Goal: Task Accomplishment & Management: Complete application form

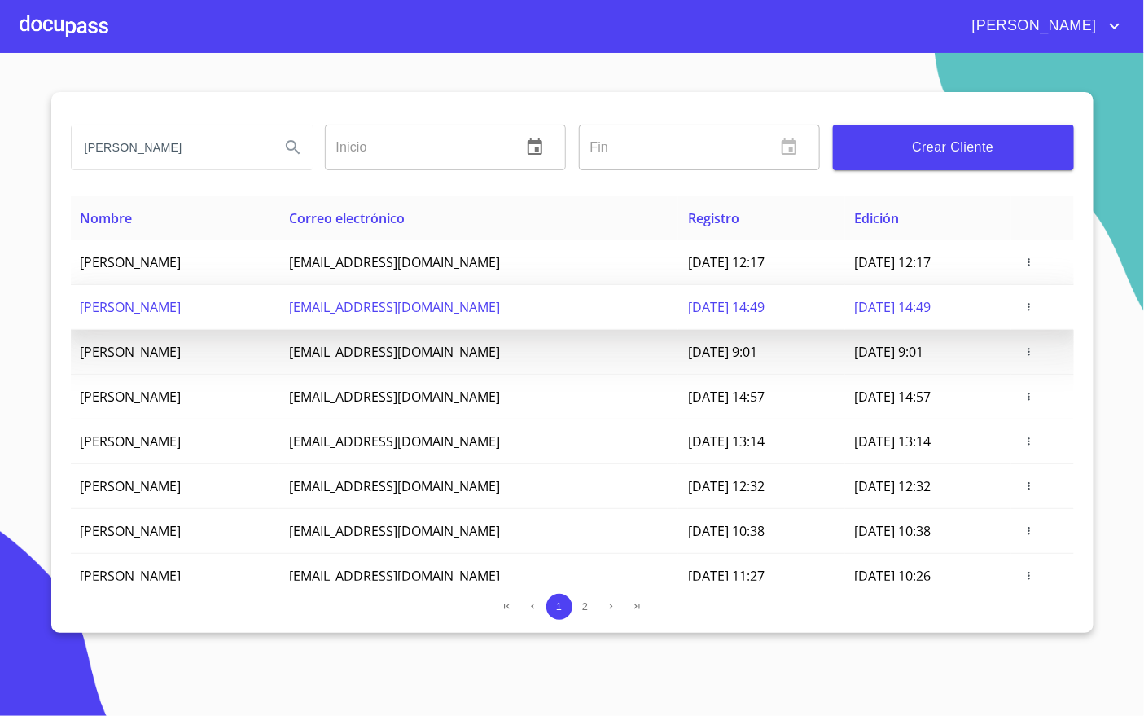
scroll to position [72, 0]
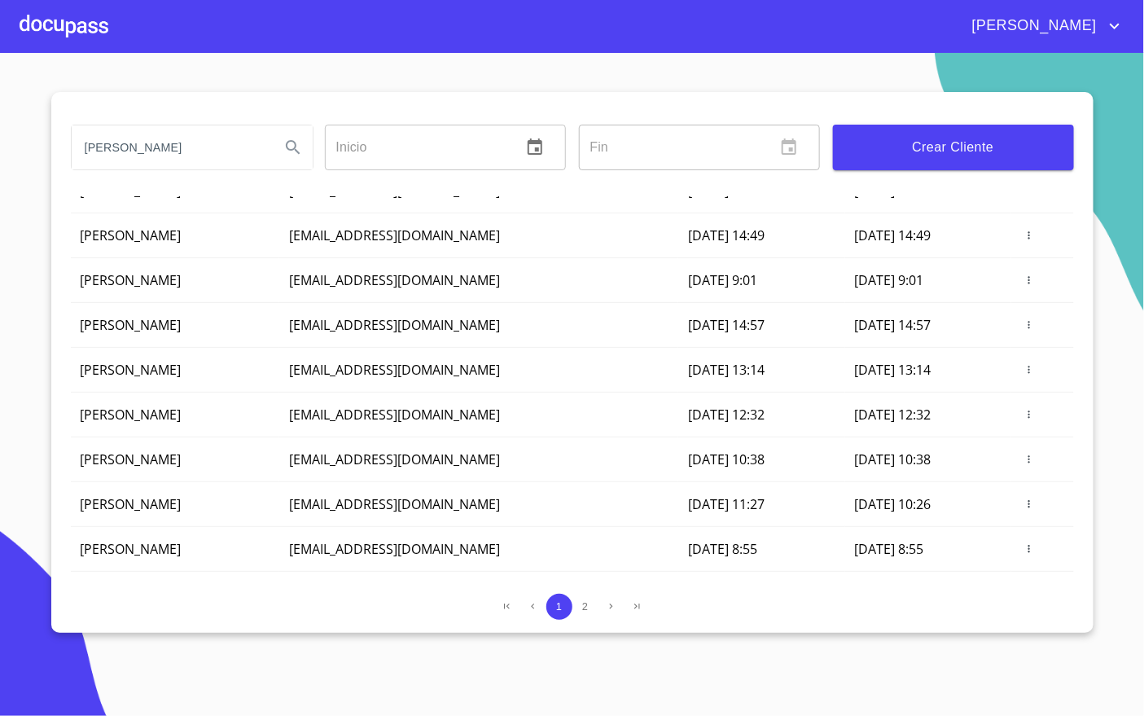
click at [208, 125] on div "[PERSON_NAME]" at bounding box center [191, 147] width 254 height 59
click at [201, 133] on input "[PERSON_NAME]" at bounding box center [169, 147] width 195 height 44
click at [64, 30] on div at bounding box center [64, 26] width 89 height 52
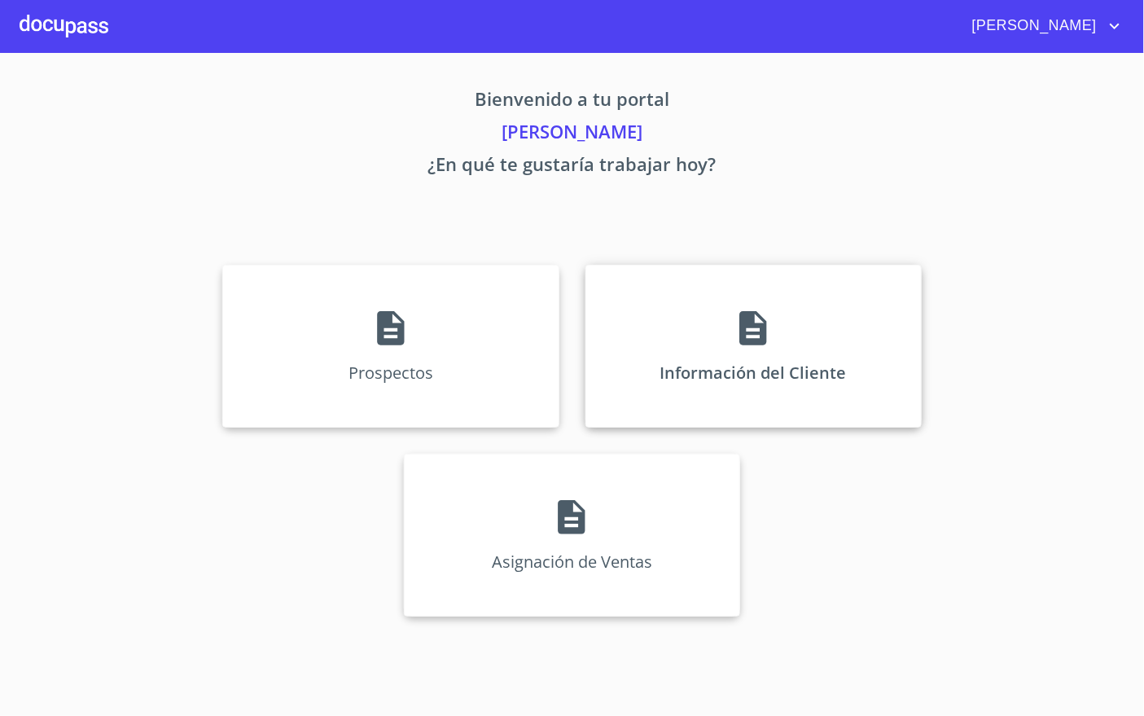
click at [726, 347] on div "Información del Cliente" at bounding box center [754, 346] width 336 height 163
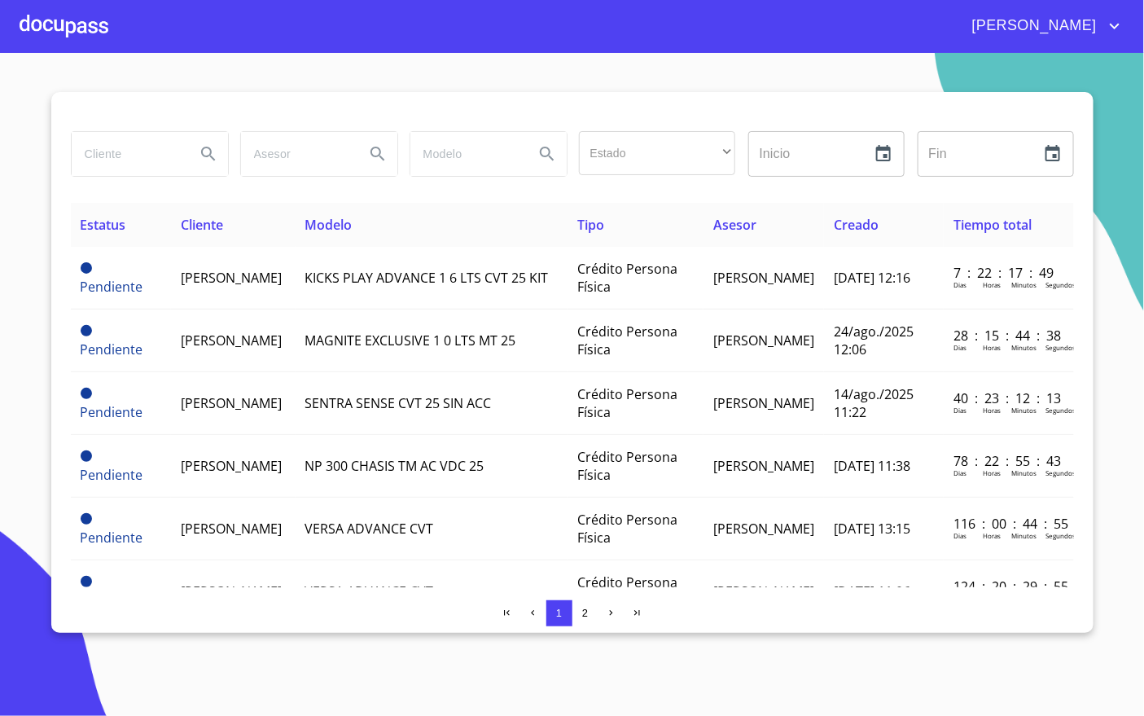
click at [134, 167] on input "search" at bounding box center [127, 154] width 111 height 44
type input "regina"
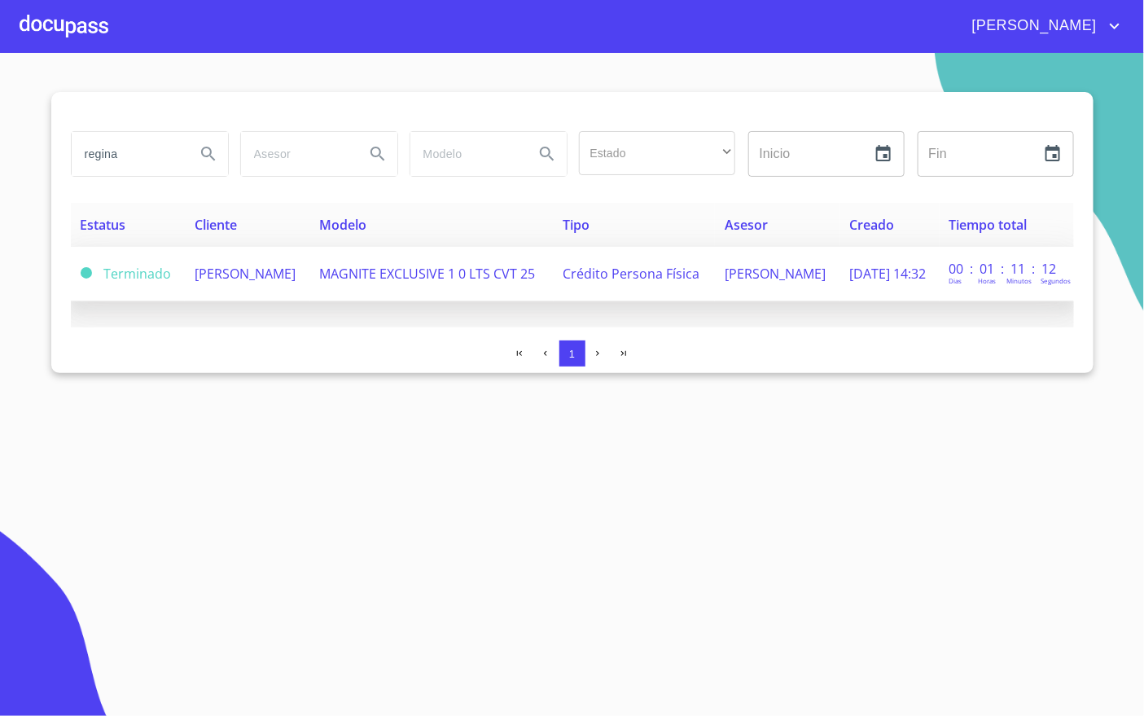
click at [352, 277] on span "MAGNITE EXCLUSIVE 1 0 LTS CVT 25" at bounding box center [428, 274] width 216 height 18
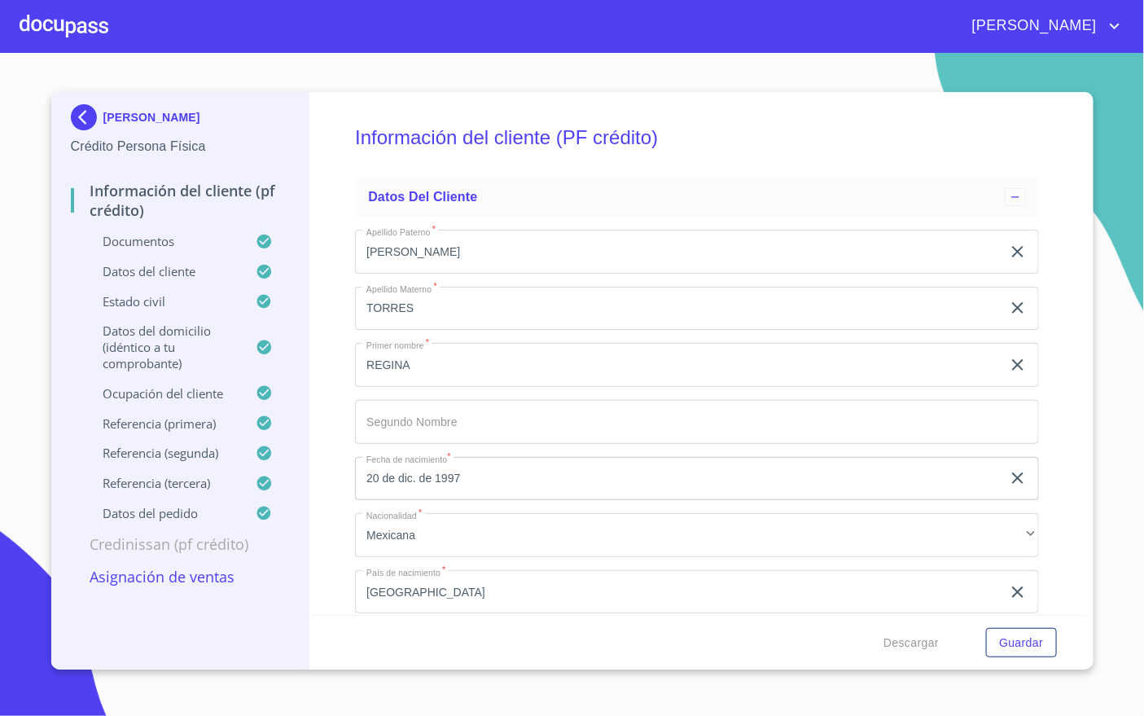
click at [186, 586] on p "Asignación de Ventas" at bounding box center [180, 577] width 219 height 20
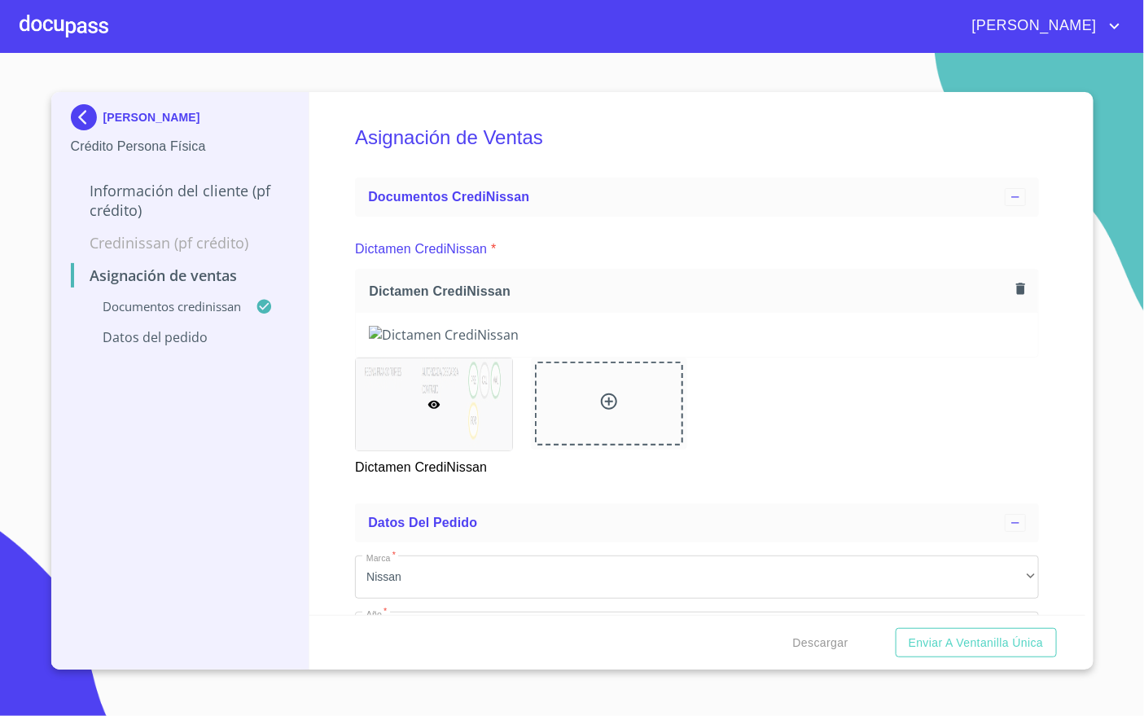
scroll to position [321, 0]
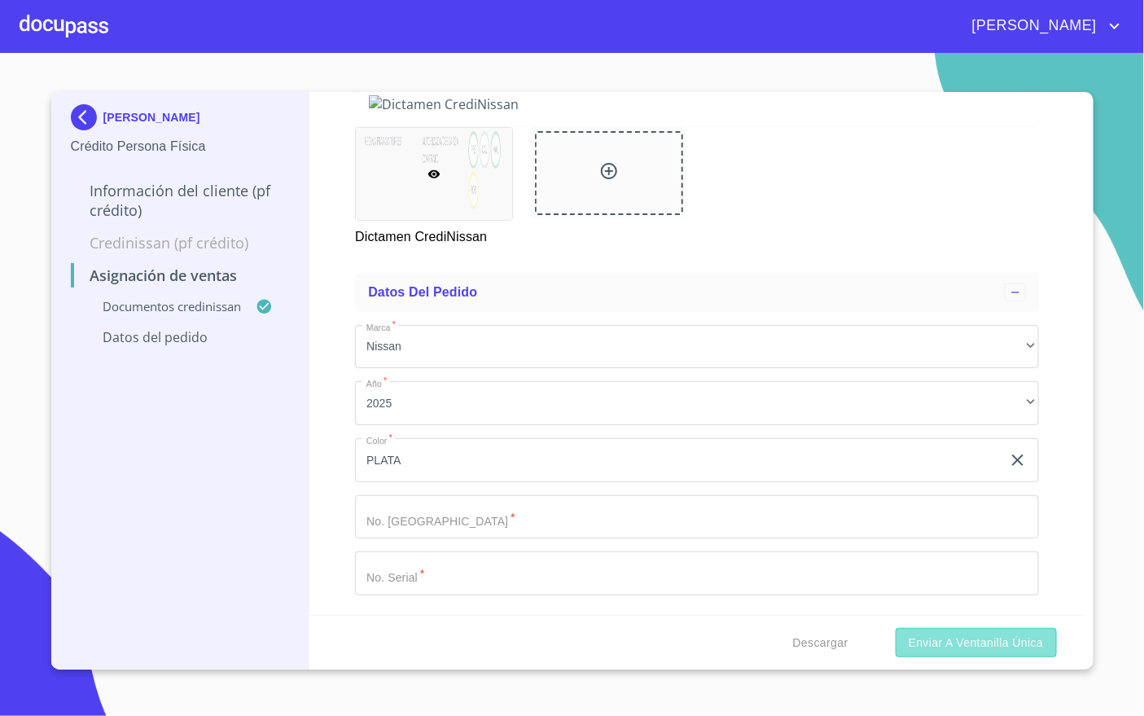
click at [959, 633] on span "Enviar a Ventanilla única" at bounding box center [976, 643] width 135 height 20
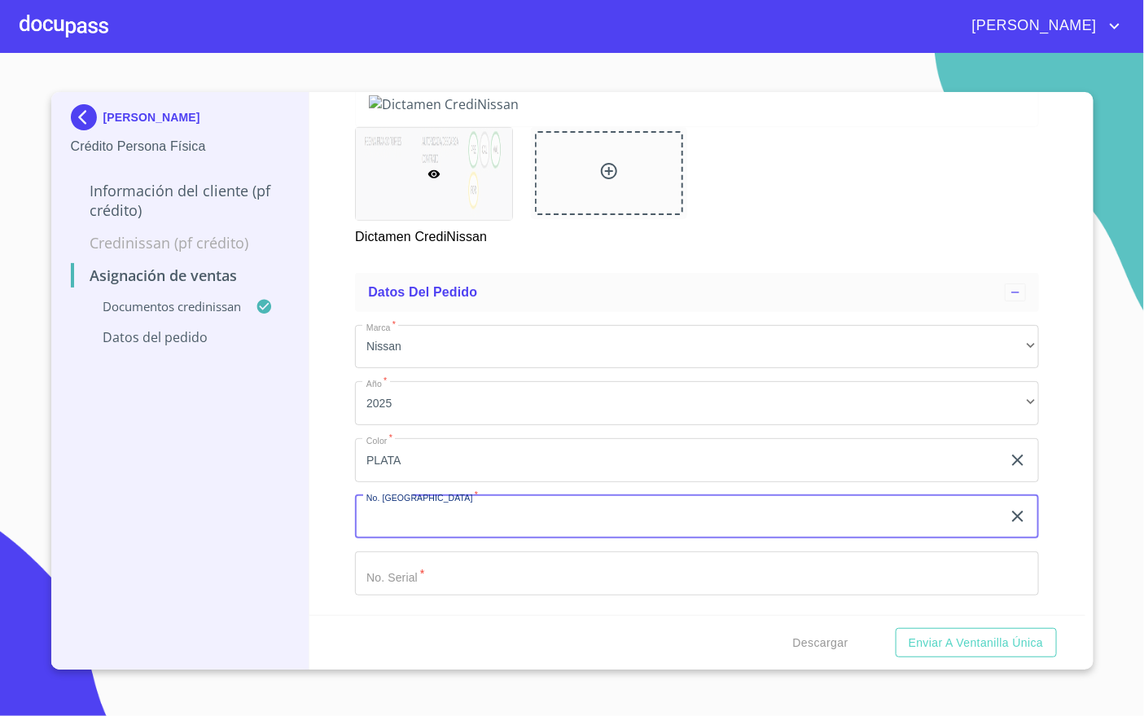
click at [516, 563] on input "Marca   *" at bounding box center [697, 573] width 684 height 44
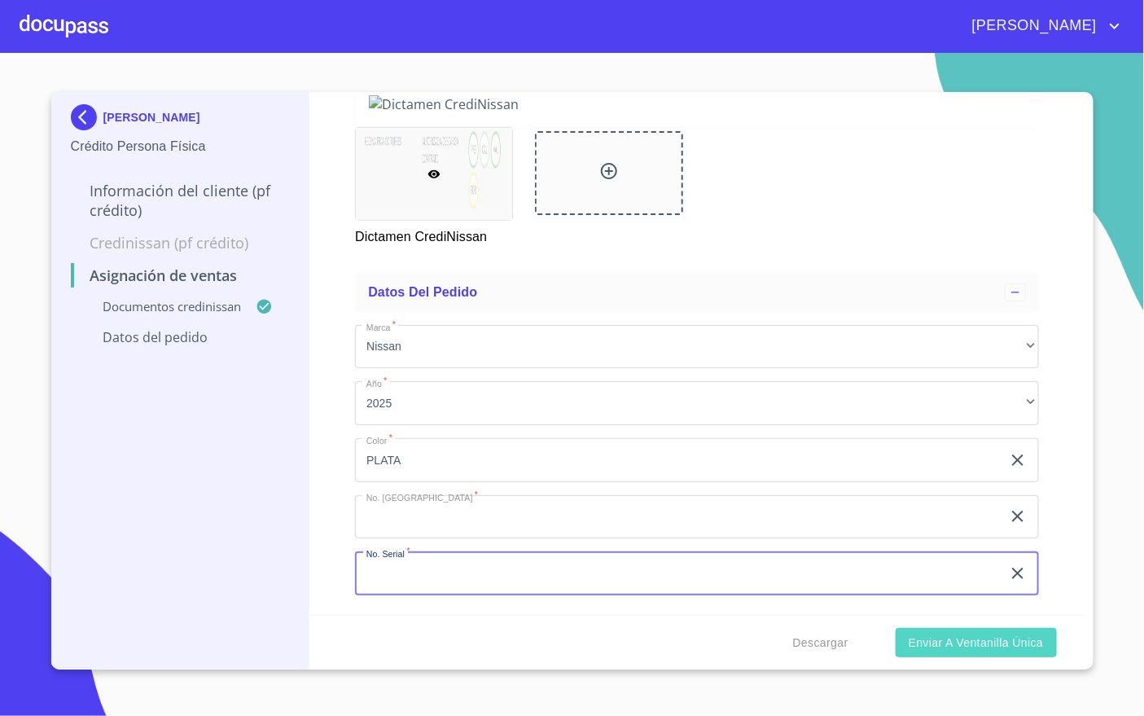
click at [944, 636] on span "Enviar a Ventanilla única" at bounding box center [976, 643] width 135 height 20
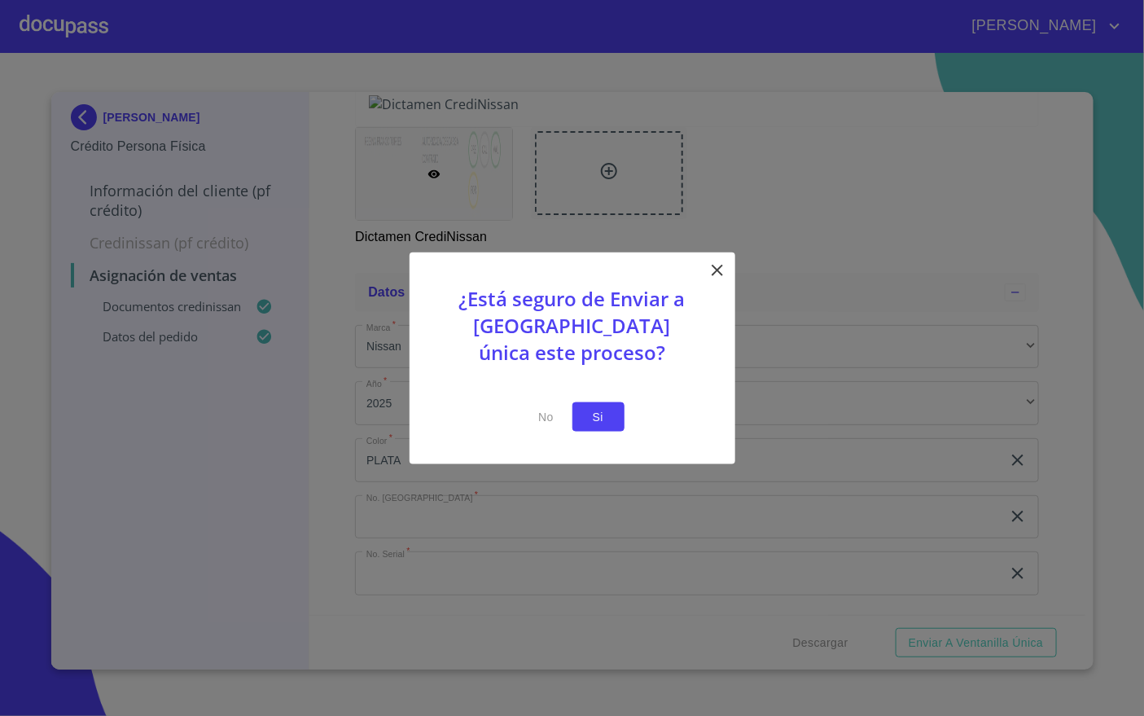
click at [590, 419] on span "Si" at bounding box center [599, 416] width 26 height 20
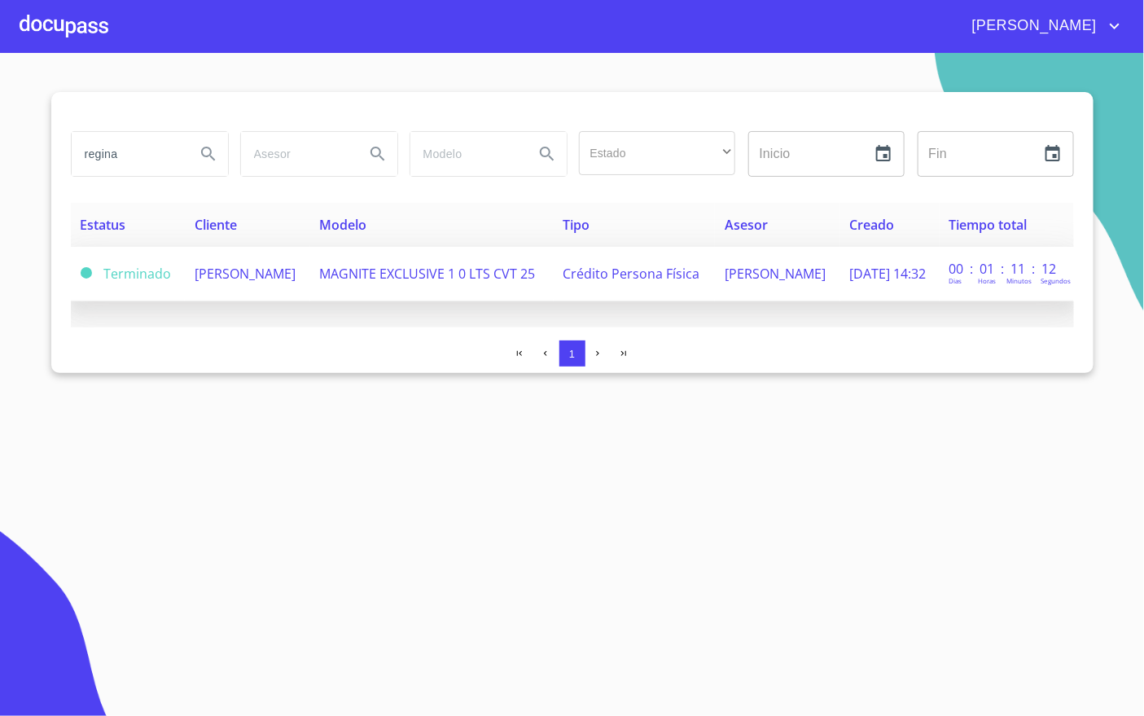
click at [252, 270] on span "[PERSON_NAME]" at bounding box center [245, 274] width 101 height 18
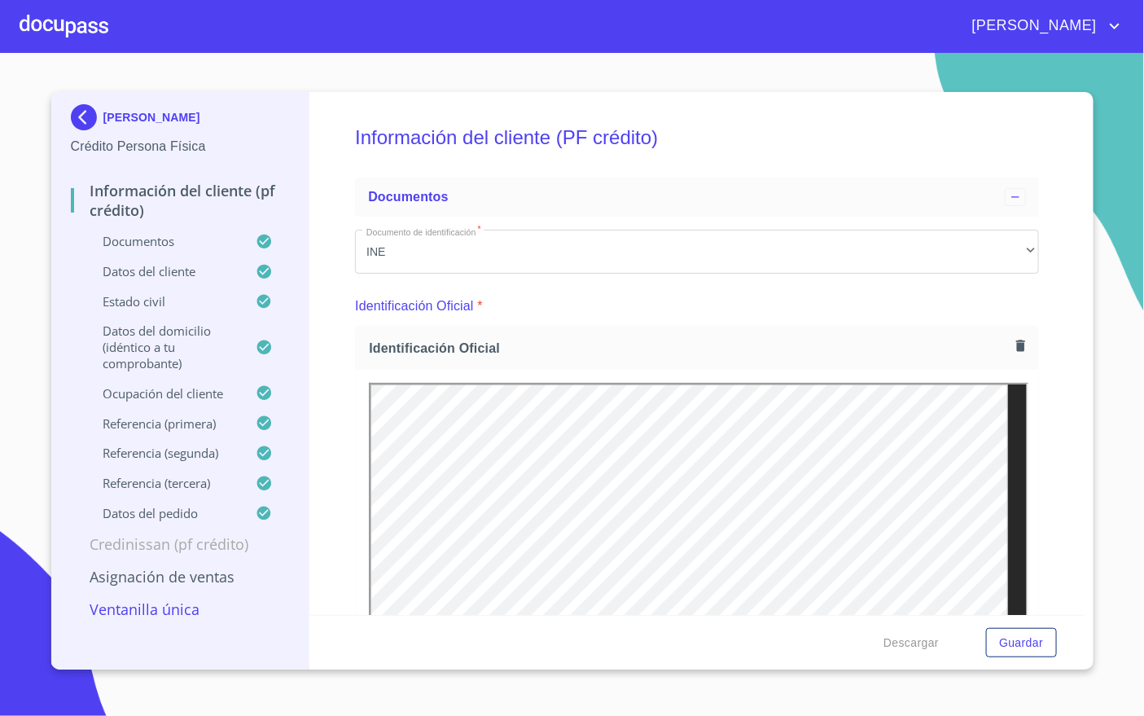
scroll to position [122, 0]
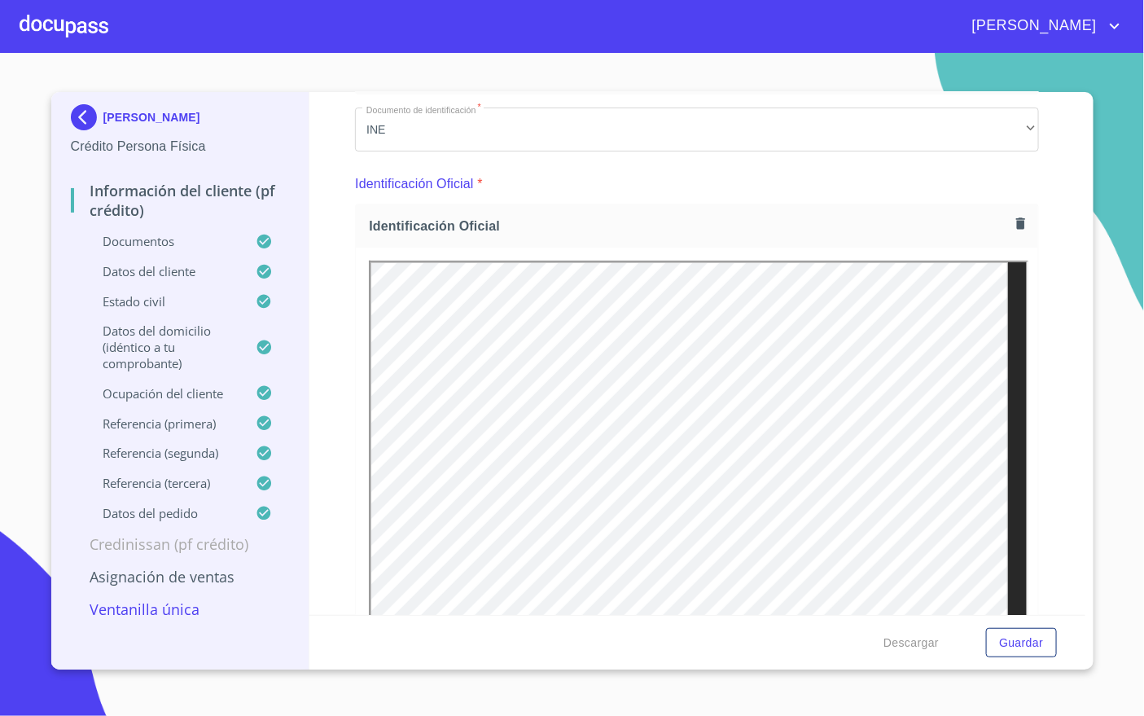
click at [1013, 223] on icon "button" at bounding box center [1020, 223] width 15 height 15
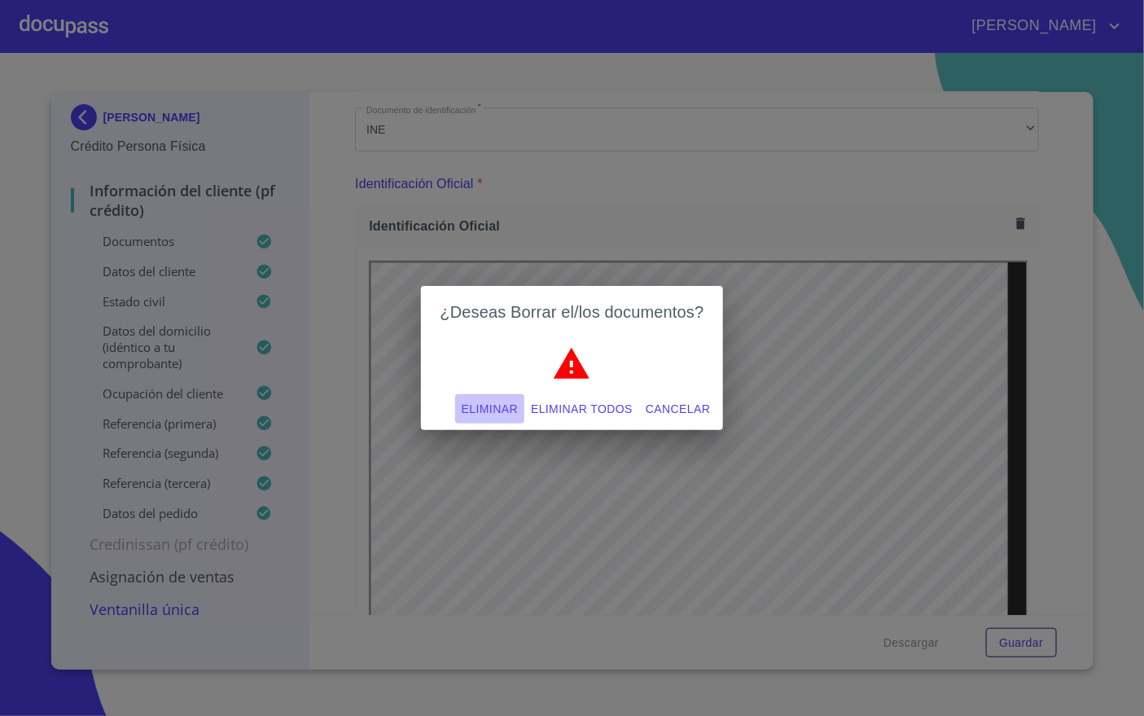
click at [504, 404] on span "Eliminar" at bounding box center [490, 409] width 56 height 20
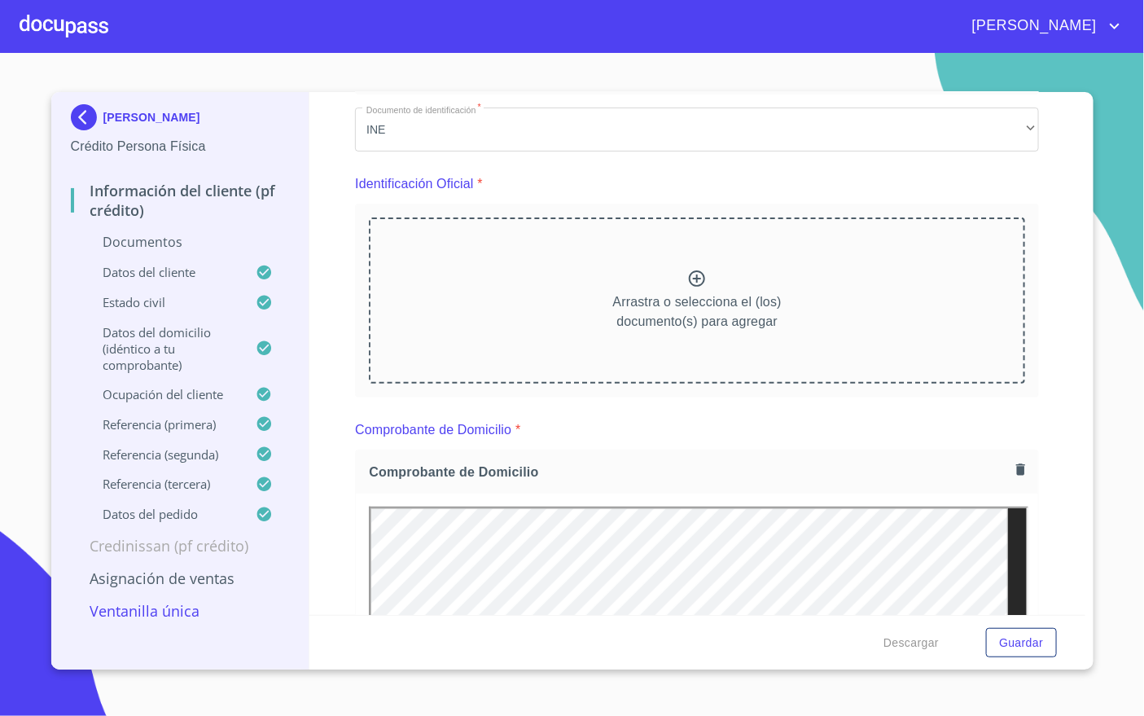
click at [850, 453] on div "Comprobante de Domicilio" at bounding box center [697, 471] width 682 height 43
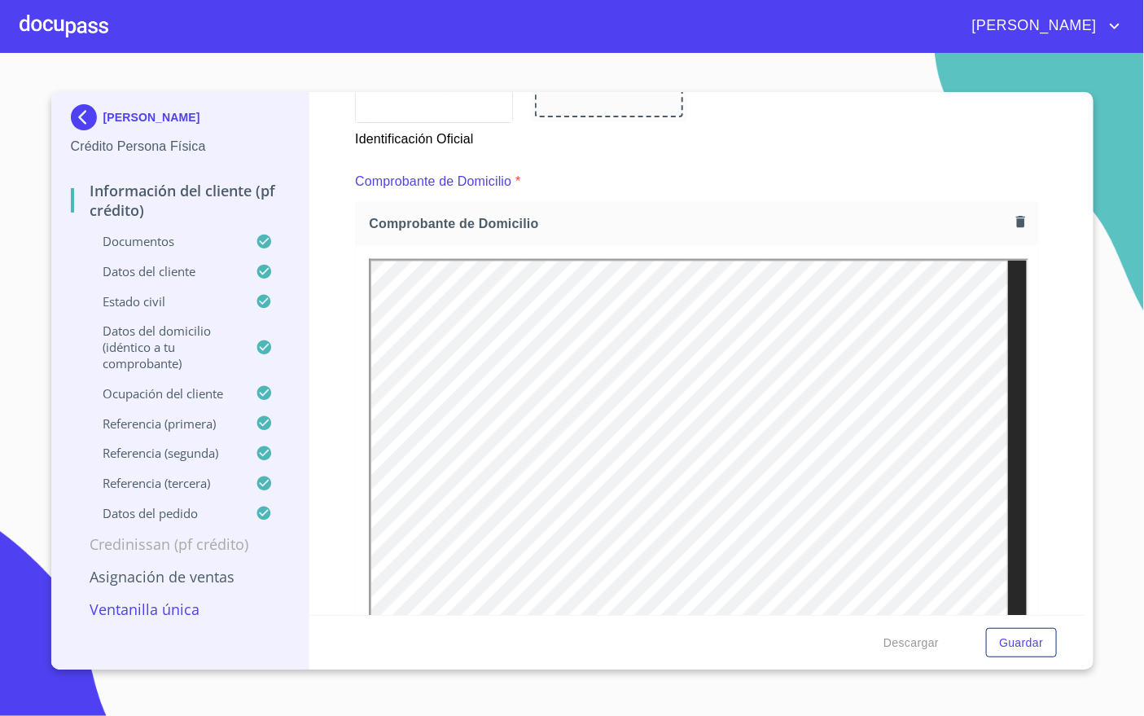
scroll to position [244, 0]
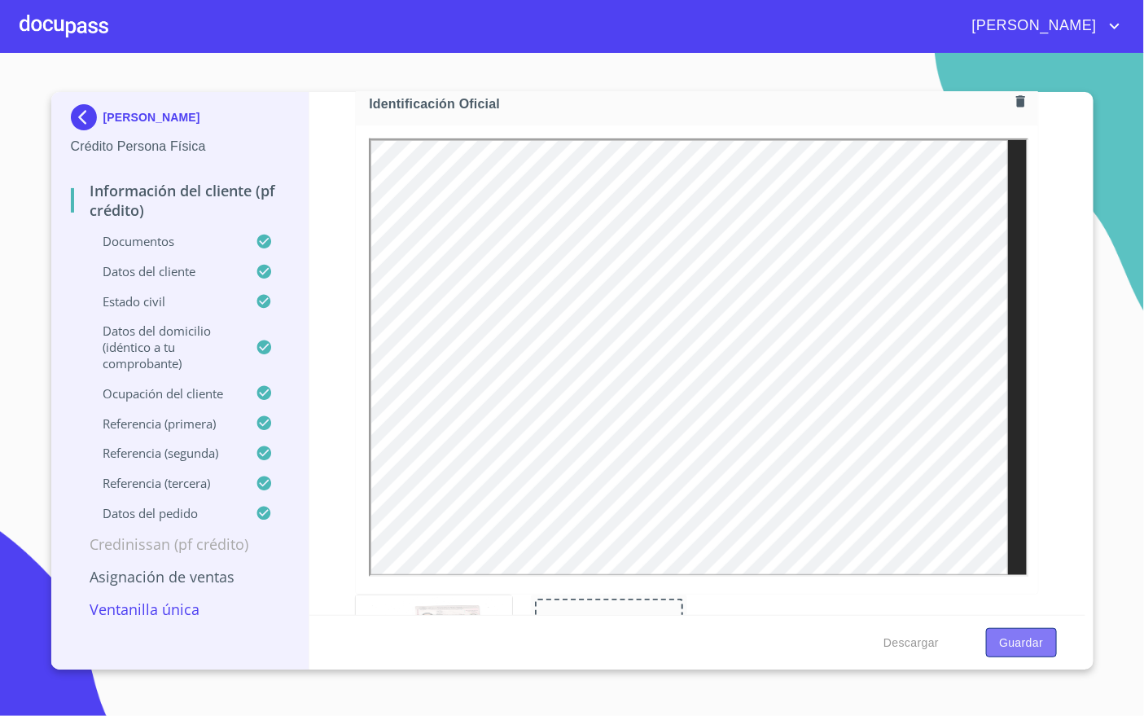
click at [1037, 641] on span "Guardar" at bounding box center [1021, 643] width 44 height 20
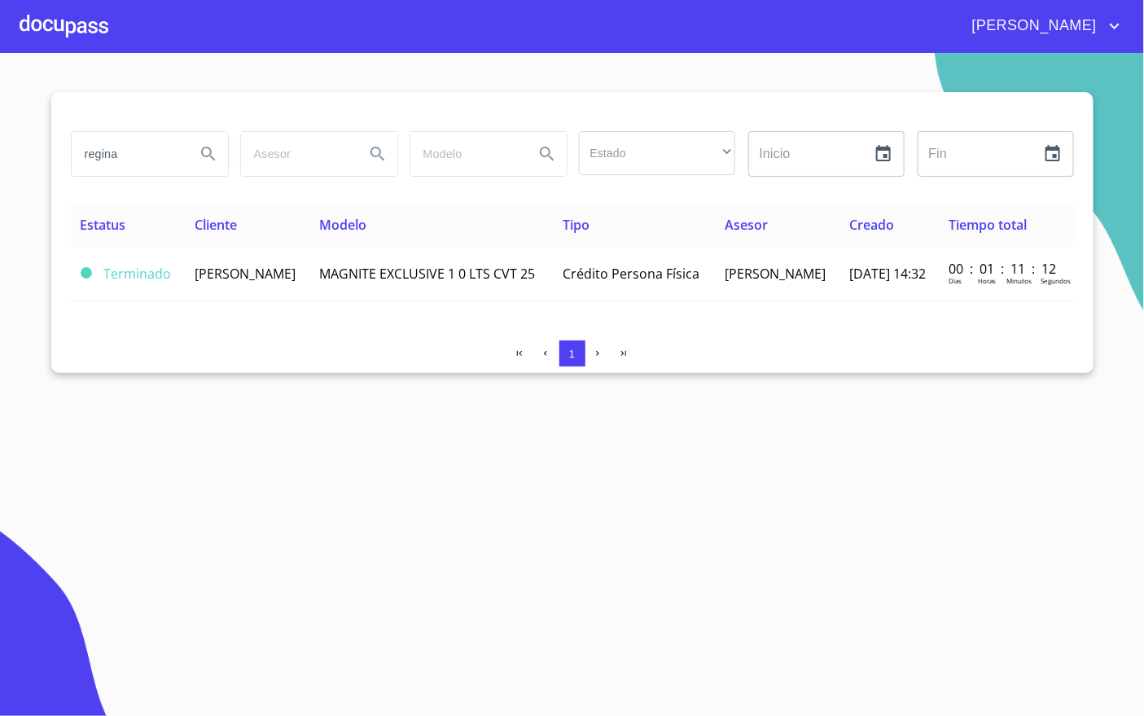
click at [160, 159] on input "regina" at bounding box center [127, 154] width 111 height 44
type input "[PERSON_NAME]"
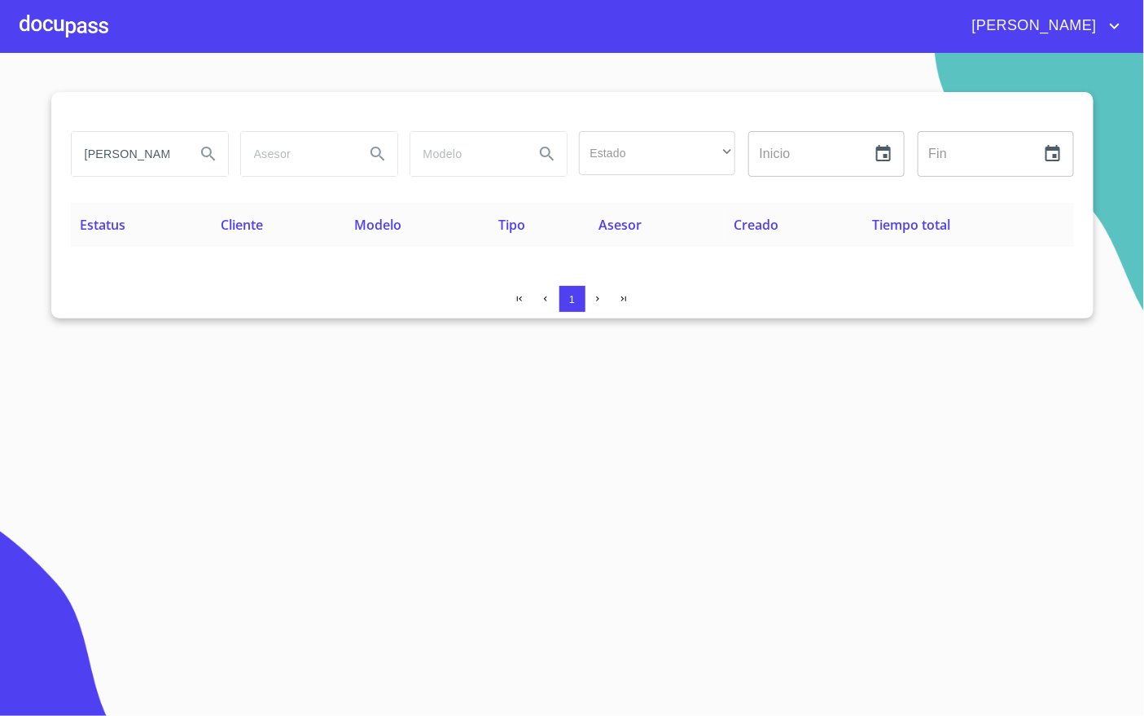
click at [173, 156] on input "[PERSON_NAME]" at bounding box center [127, 154] width 111 height 44
click at [91, 7] on div at bounding box center [64, 26] width 89 height 52
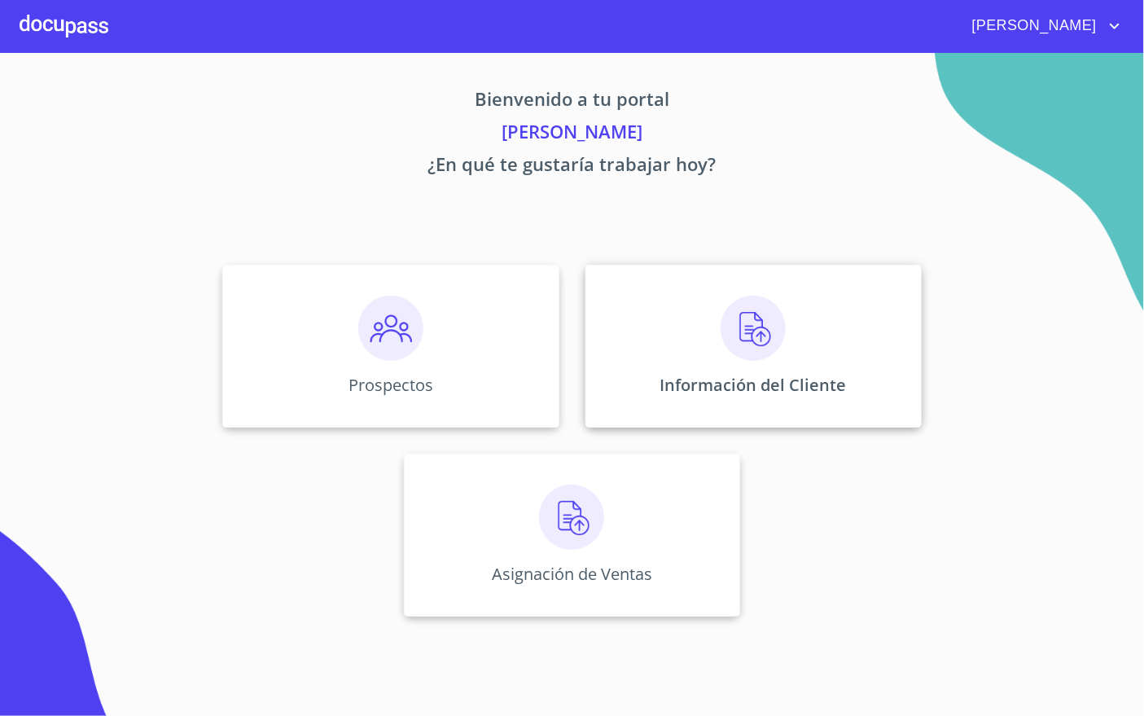
click at [685, 365] on div "Información del Cliente" at bounding box center [754, 346] width 336 height 163
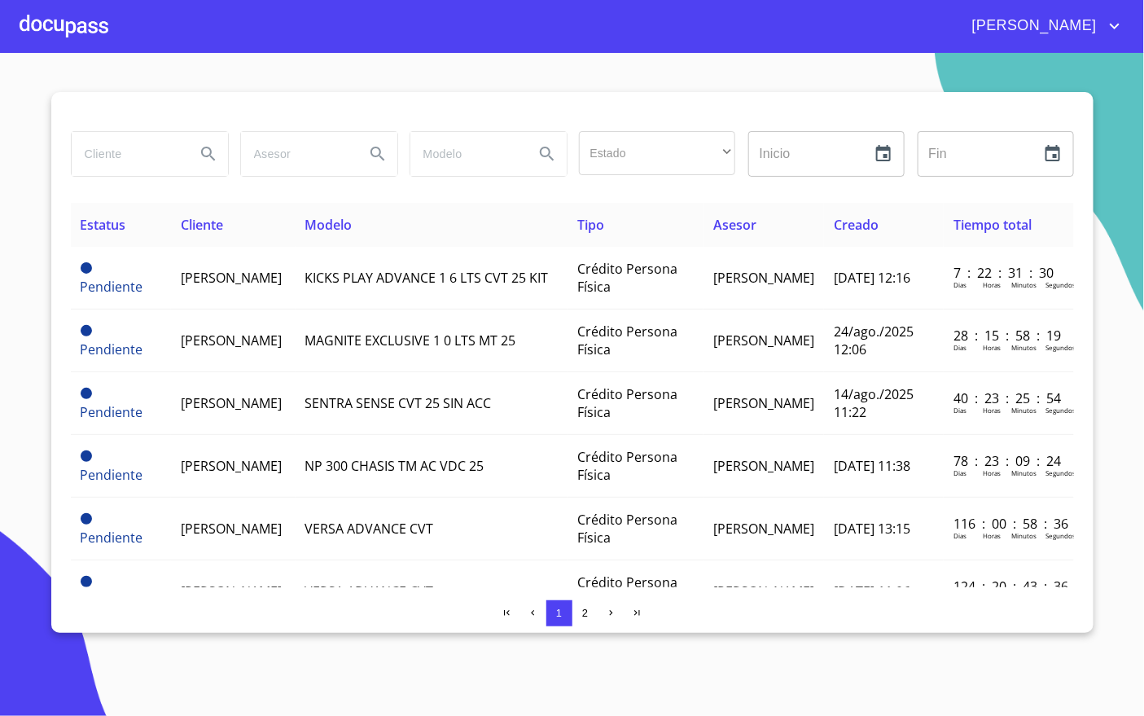
click at [129, 154] on input "search" at bounding box center [127, 154] width 111 height 44
type input "[PERSON_NAME]"
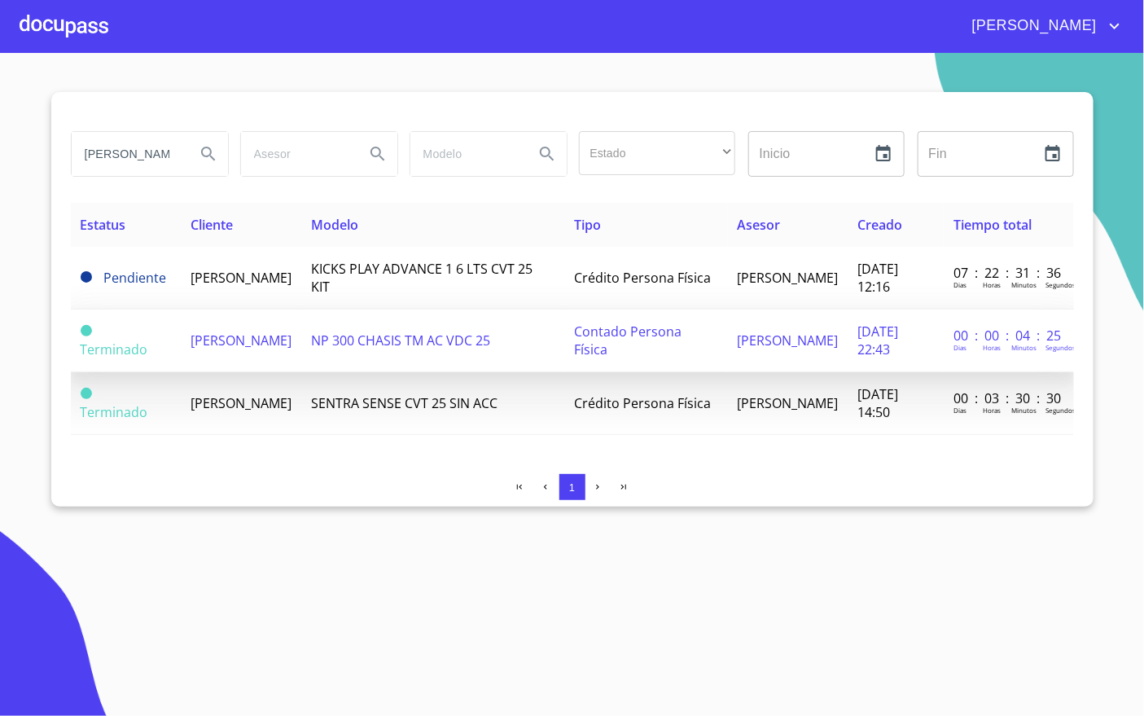
click at [301, 340] on td "[PERSON_NAME]" at bounding box center [241, 340] width 121 height 63
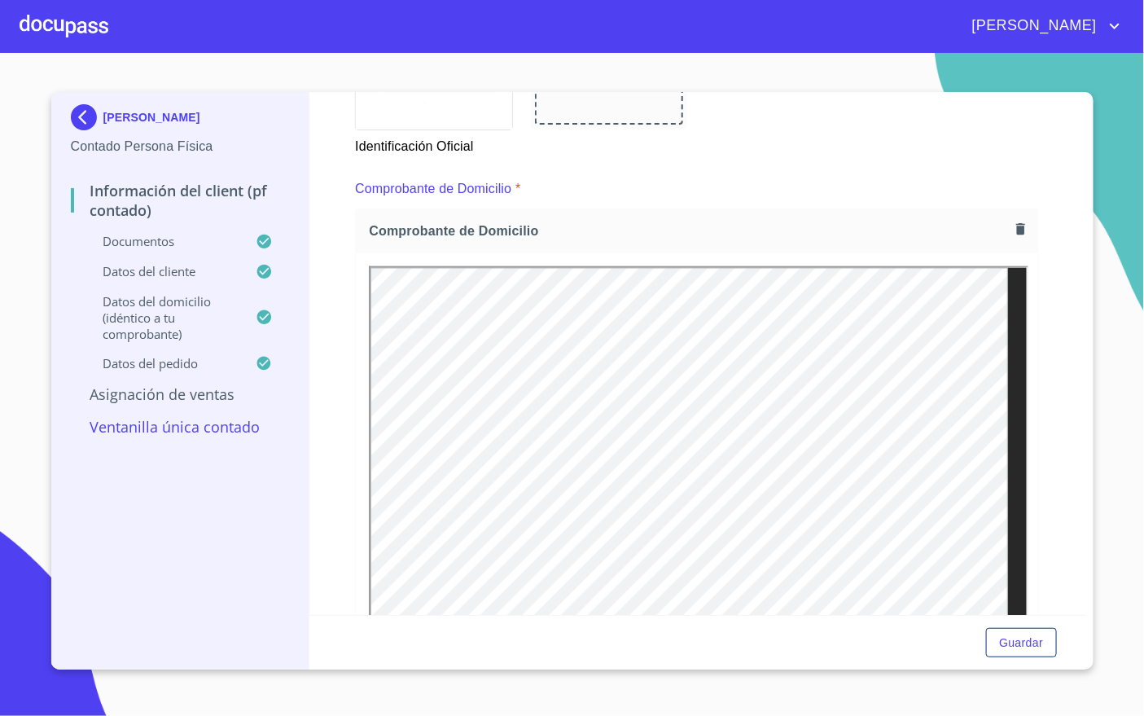
scroll to position [855, 0]
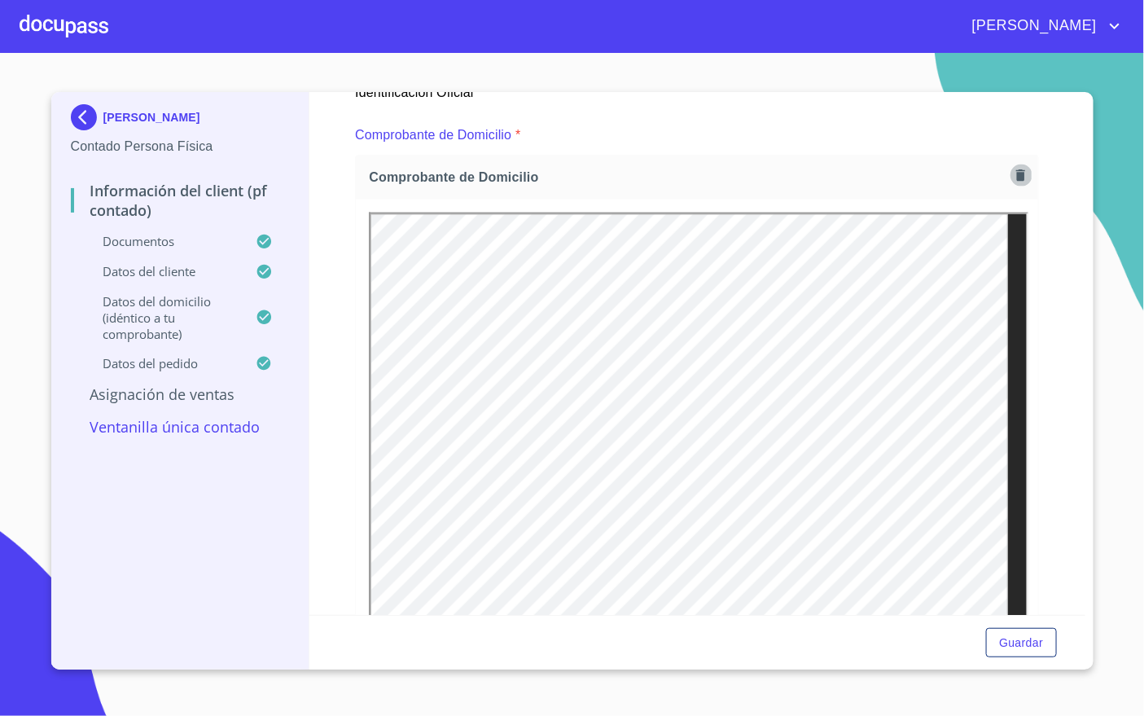
click at [1013, 177] on icon "button" at bounding box center [1020, 175] width 15 height 15
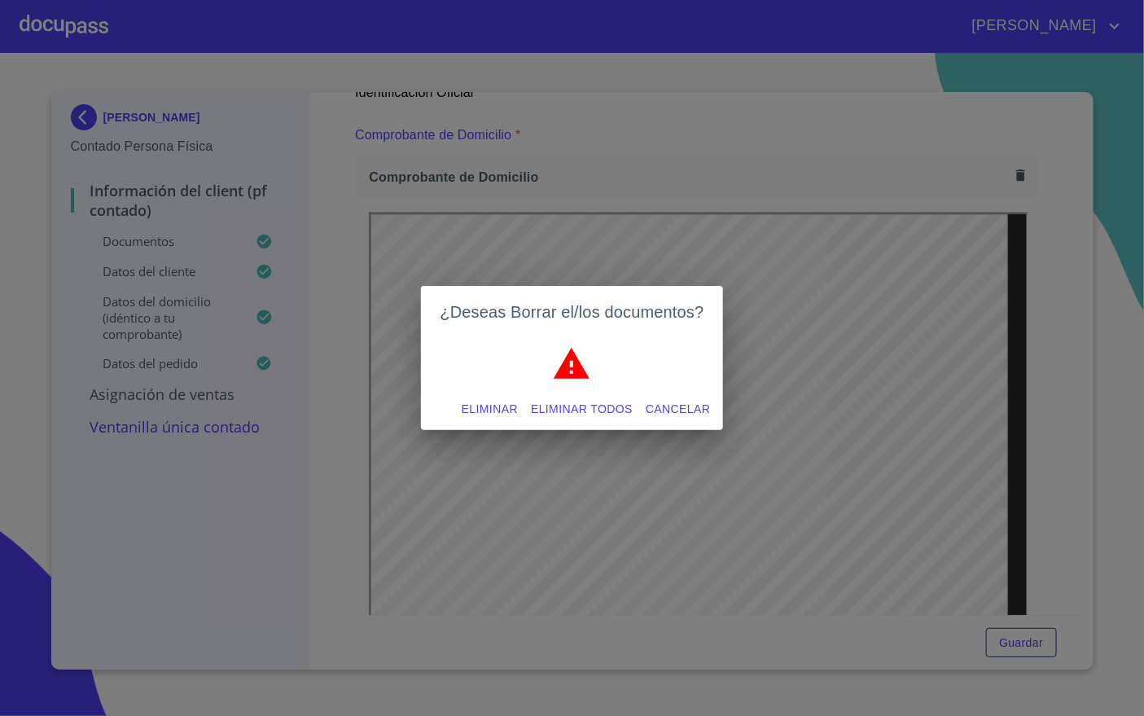
click at [507, 406] on span "Eliminar" at bounding box center [490, 409] width 56 height 20
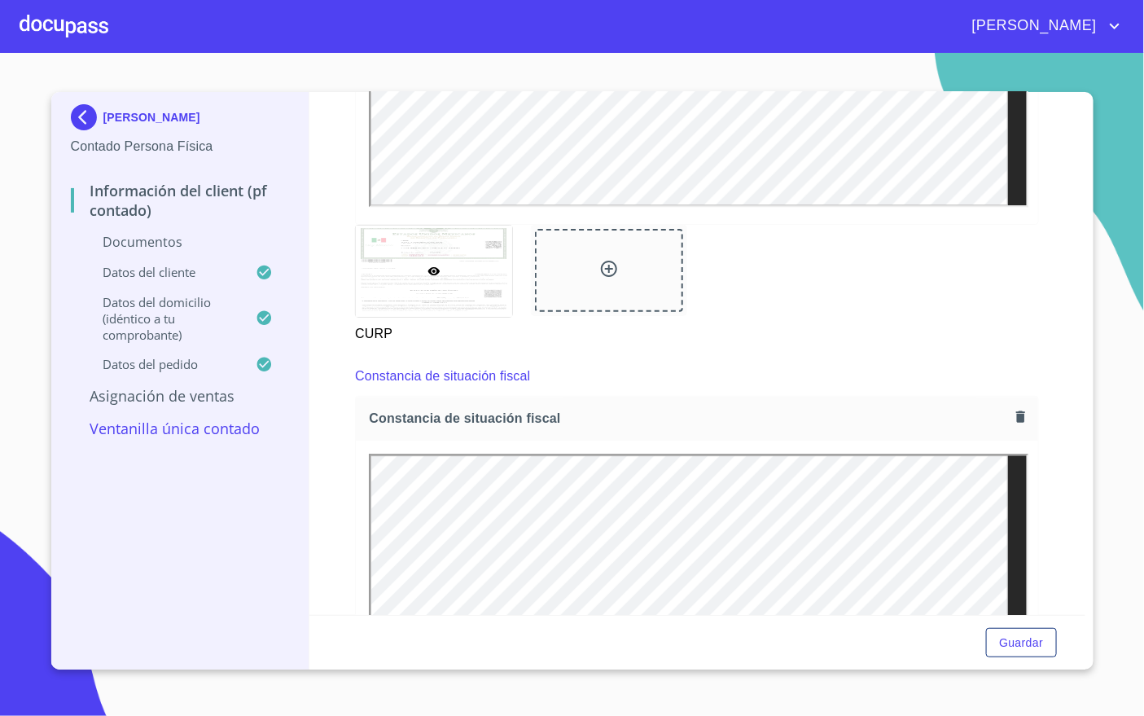
scroll to position [1588, 0]
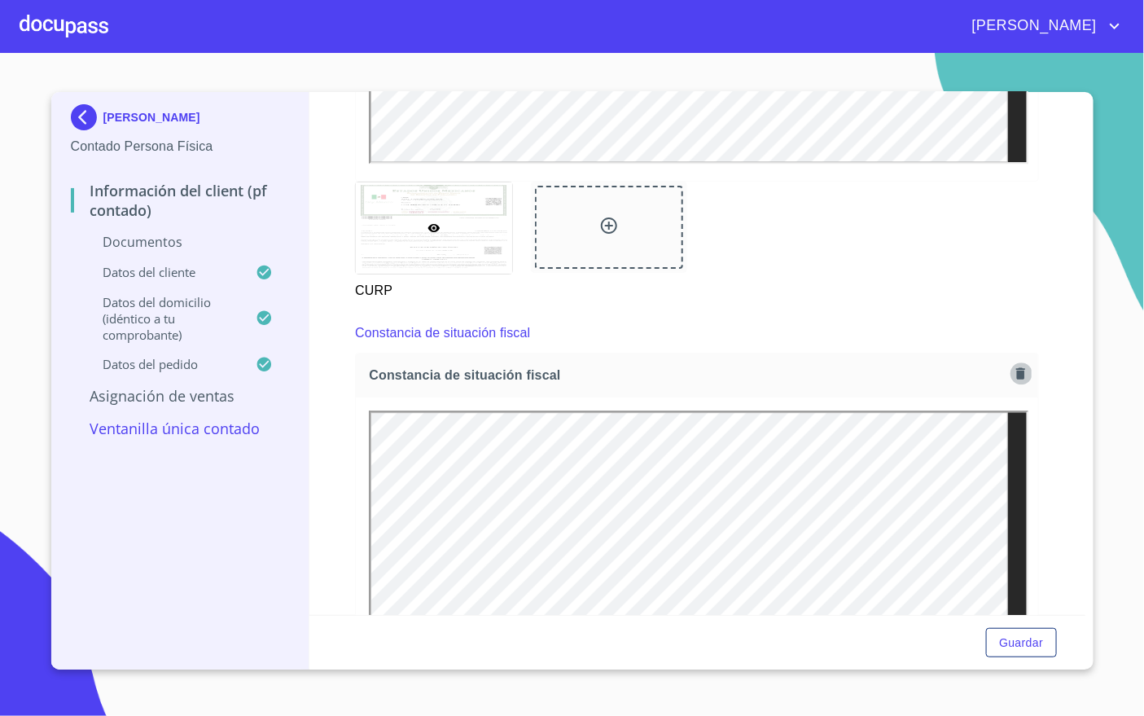
click at [1013, 371] on icon "button" at bounding box center [1020, 373] width 15 height 15
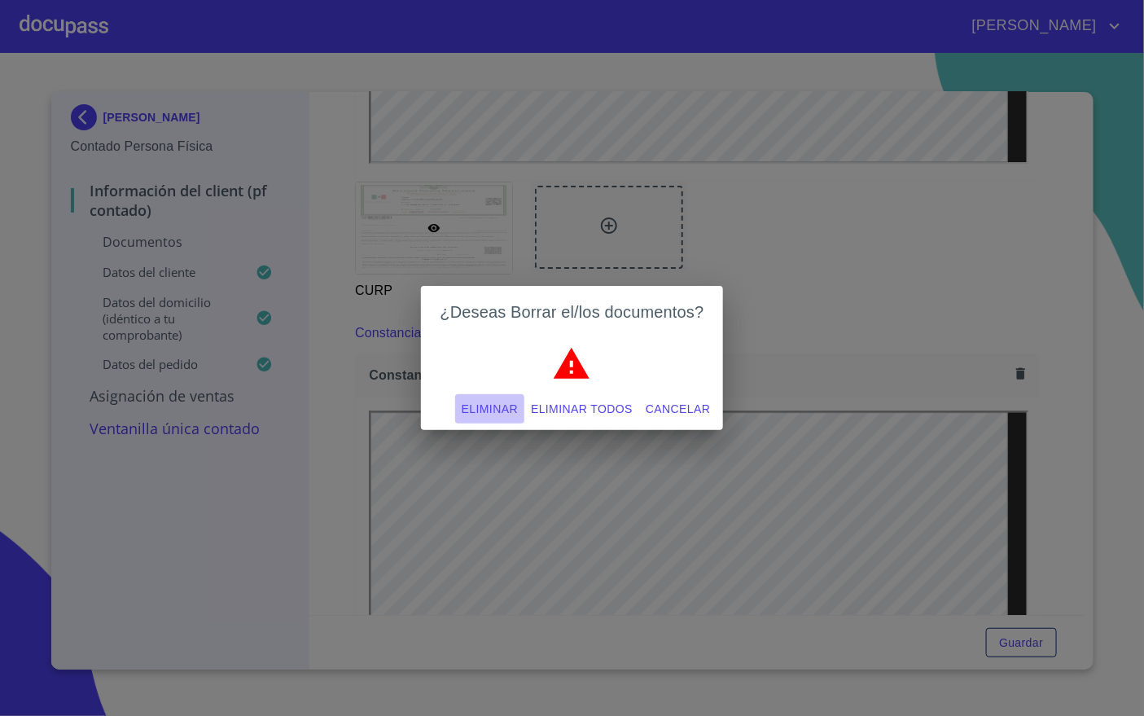
click at [474, 399] on span "Eliminar" at bounding box center [490, 409] width 56 height 20
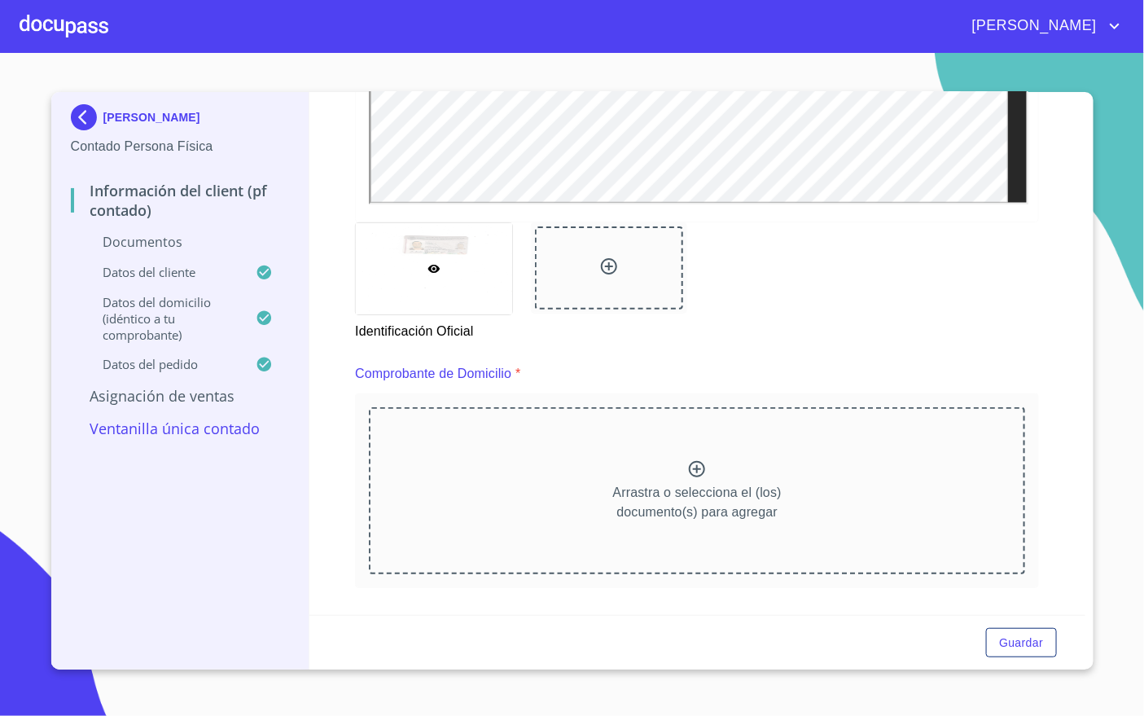
scroll to position [733, 0]
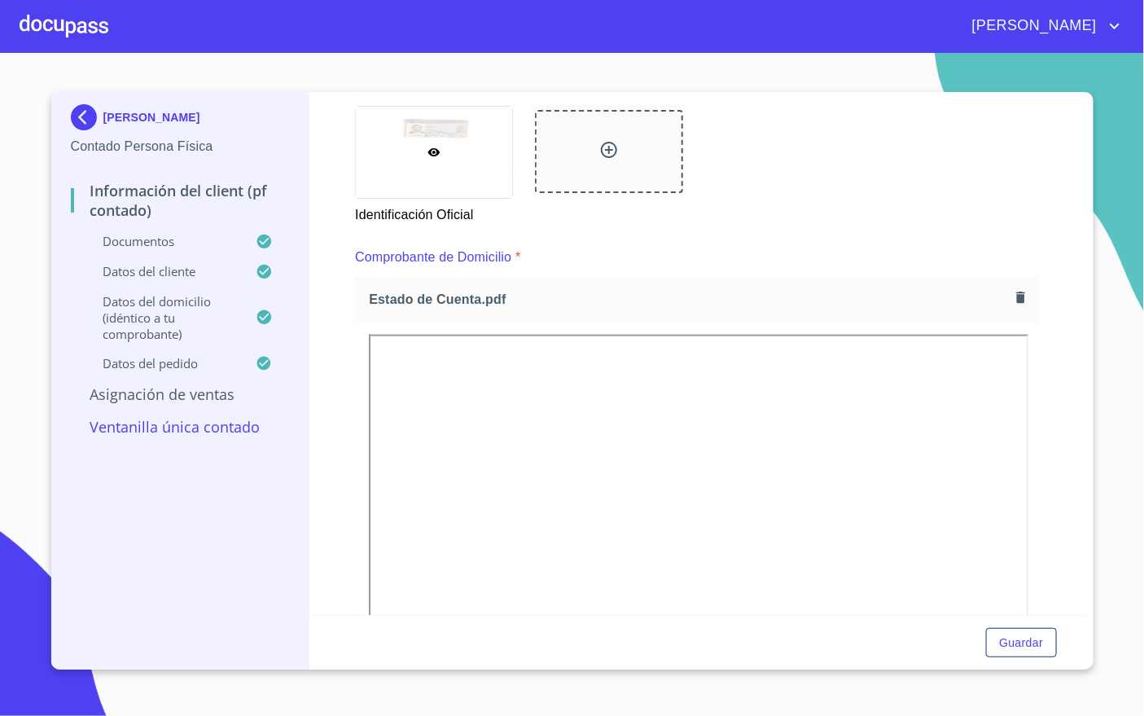
click at [353, 333] on div "Información del Client (PF contado) Documentos Documento de identificación   * …" at bounding box center [697, 353] width 776 height 523
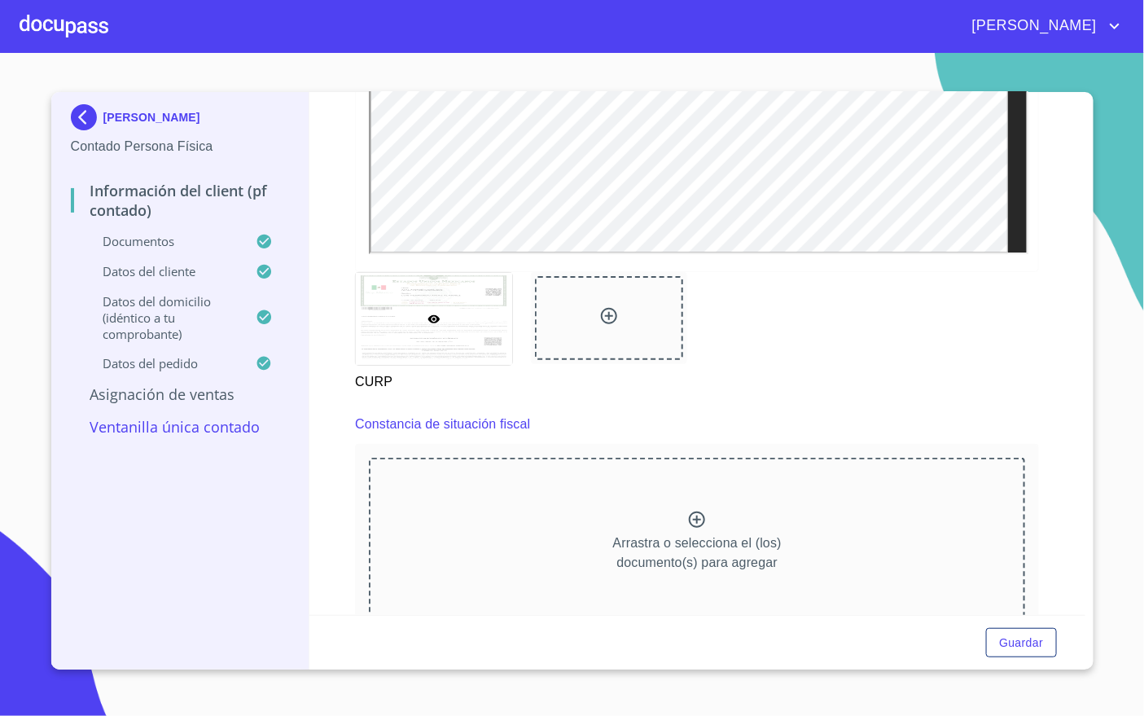
scroll to position [1955, 0]
drag, startPoint x: 558, startPoint y: 45, endPoint x: 618, endPoint y: 2, distance: 73.7
click at [558, 45] on div "[PERSON_NAME]" at bounding box center [572, 26] width 1144 height 52
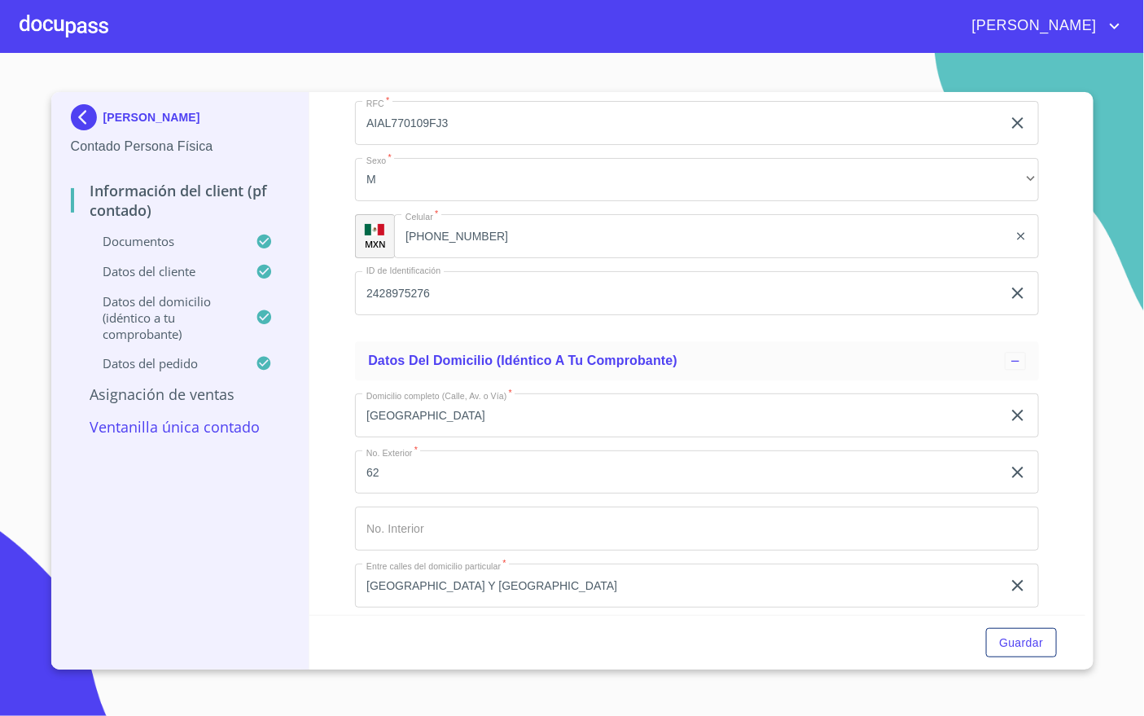
scroll to position [3298, 0]
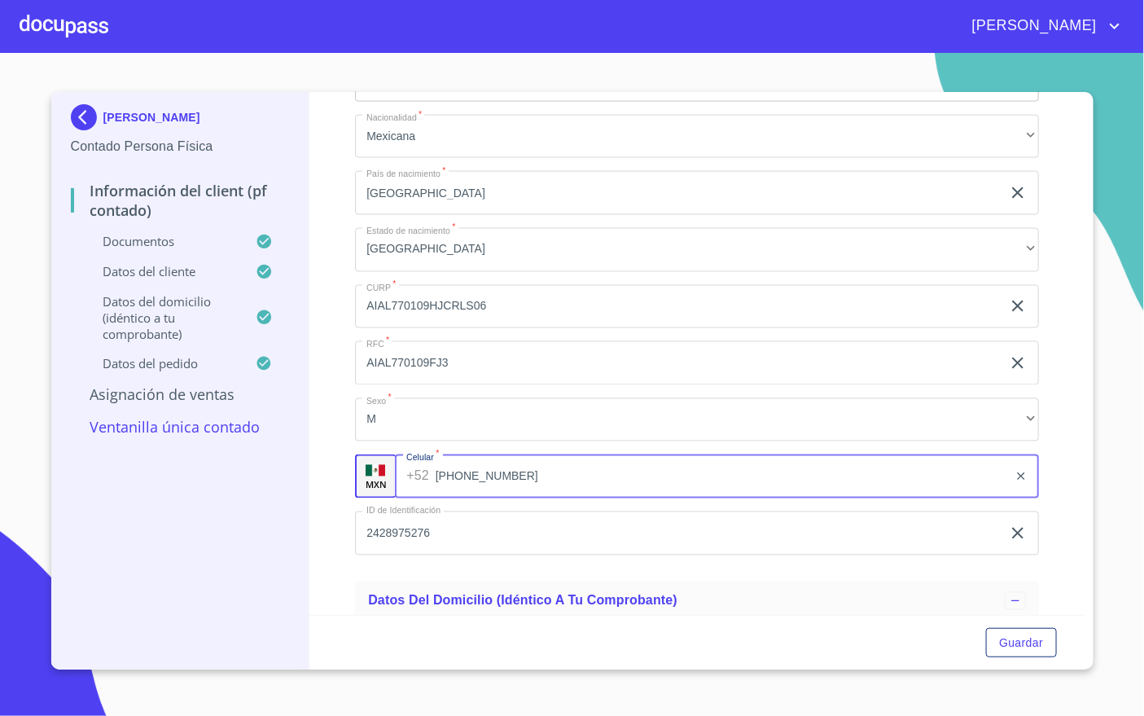
click at [516, 476] on input "[PHONE_NUMBER]" at bounding box center [722, 476] width 573 height 44
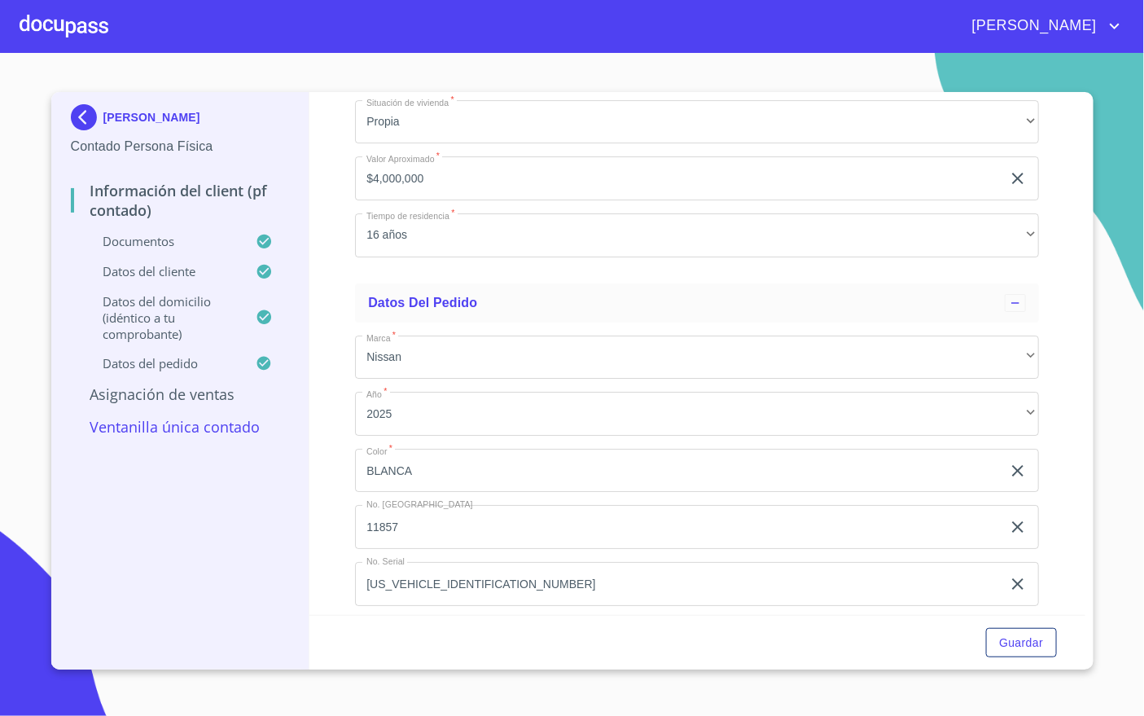
scroll to position [4354, 0]
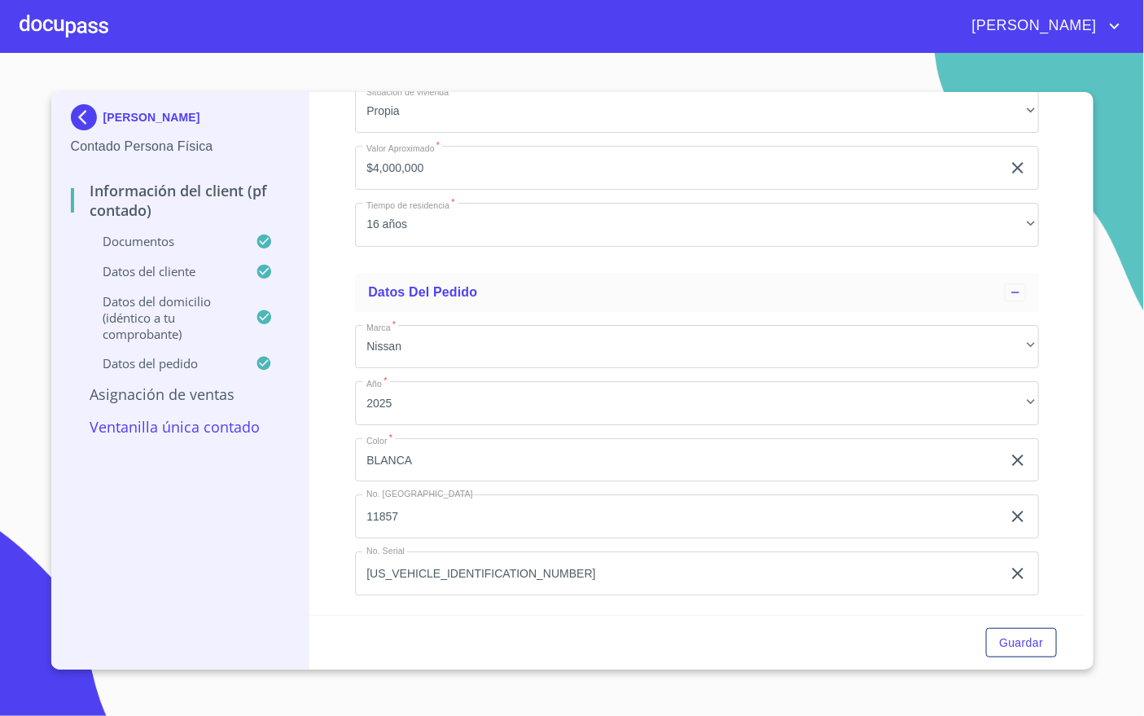
type input "[PHONE_NUMBER]"
click at [518, 575] on input "[US_VEHICLE_IDENTIFICATION_NUMBER]" at bounding box center [678, 573] width 647 height 44
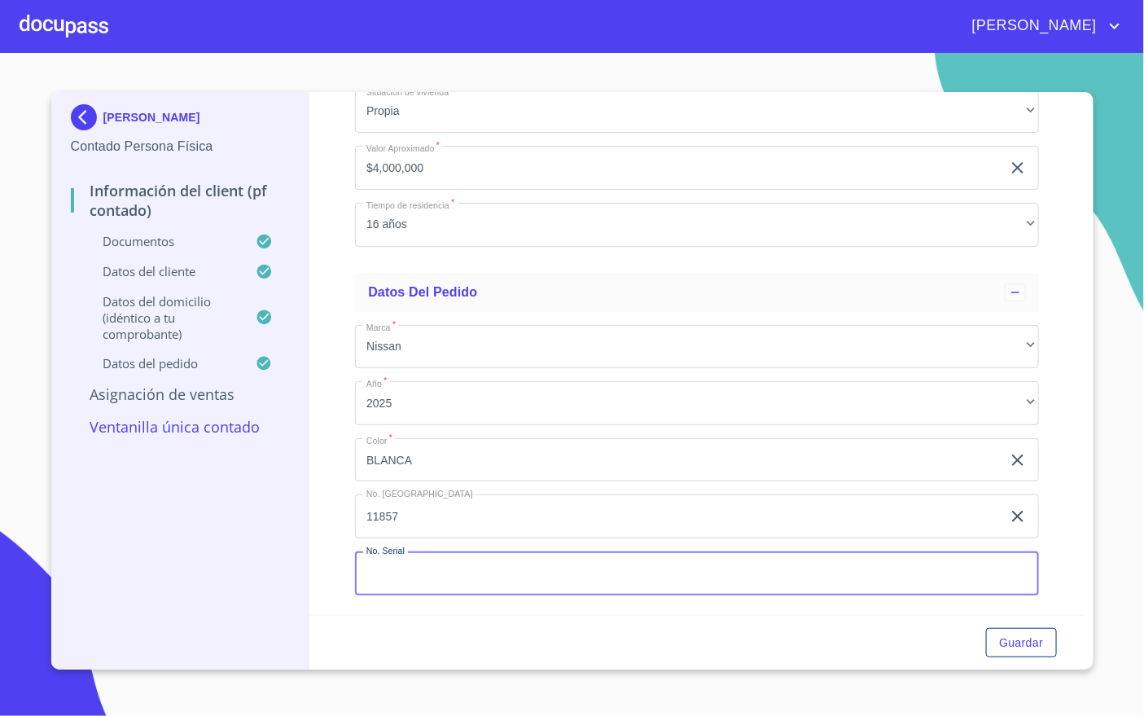
click at [1064, 496] on div "Información del Client (PF contado) Documentos Documento de identificación   * …" at bounding box center [697, 353] width 776 height 523
click at [432, 560] on input "Documento de identificación   *" at bounding box center [697, 573] width 684 height 44
type input "[US_VEHICLE_IDENTIFICATION_NUMBER]"
click at [1019, 641] on span "Guardar" at bounding box center [1021, 643] width 44 height 20
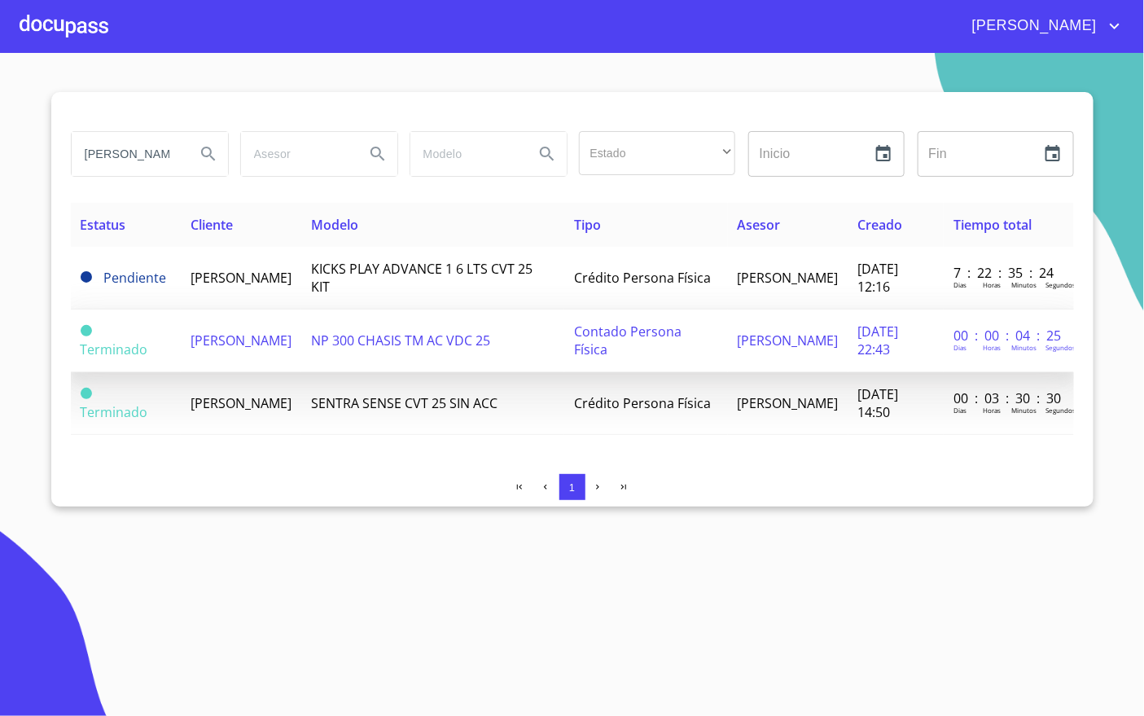
click at [292, 342] on td "[PERSON_NAME]" at bounding box center [241, 340] width 121 height 63
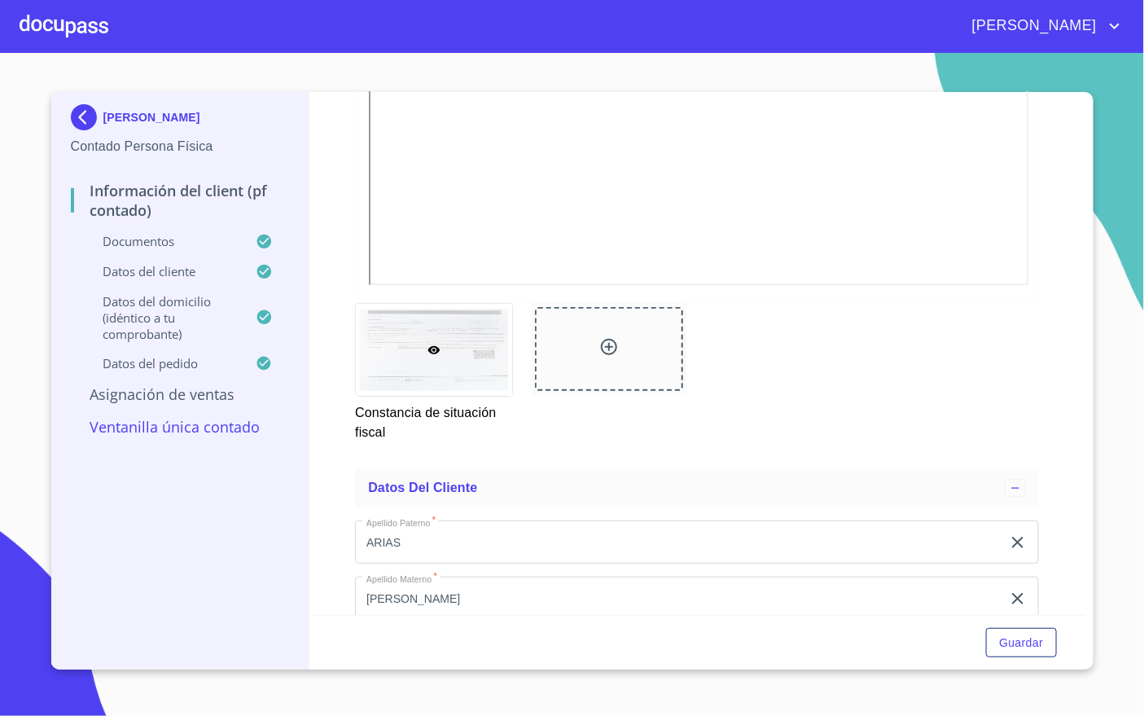
scroll to position [3897, 0]
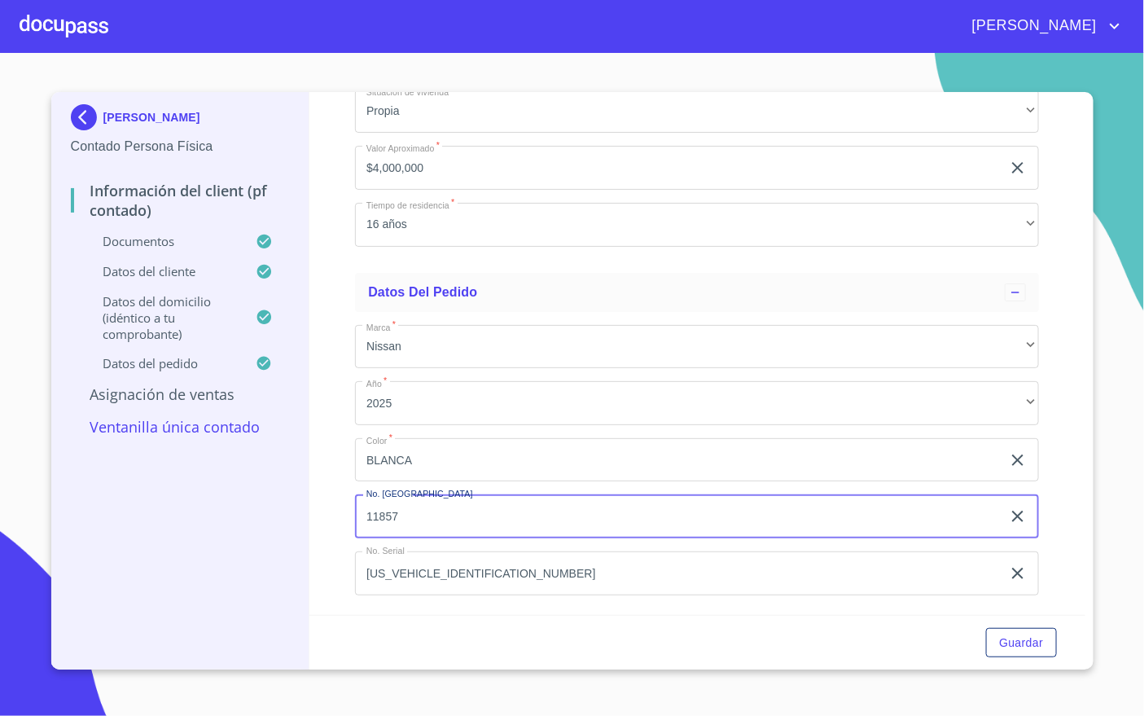
scroll to position [0, 0]
click at [1029, 508] on div "Información del Client (PF contado) Documentos Documento de identificación   * …" at bounding box center [697, 353] width 776 height 523
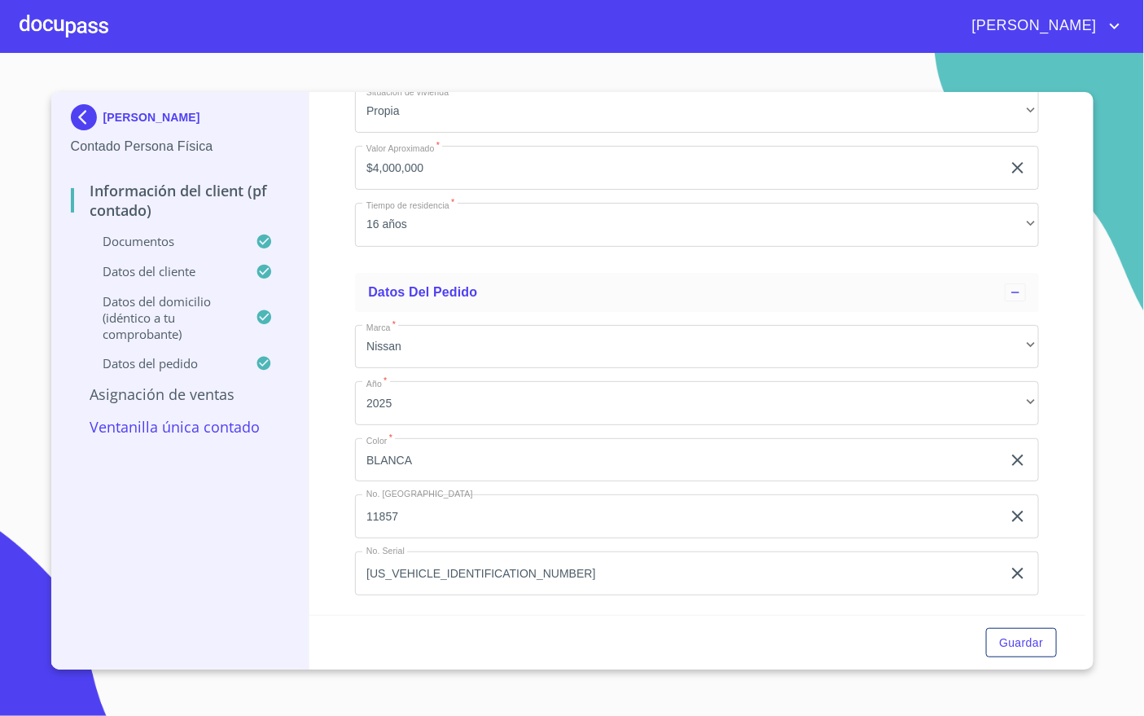
click at [442, 513] on input "11857" at bounding box center [678, 516] width 647 height 44
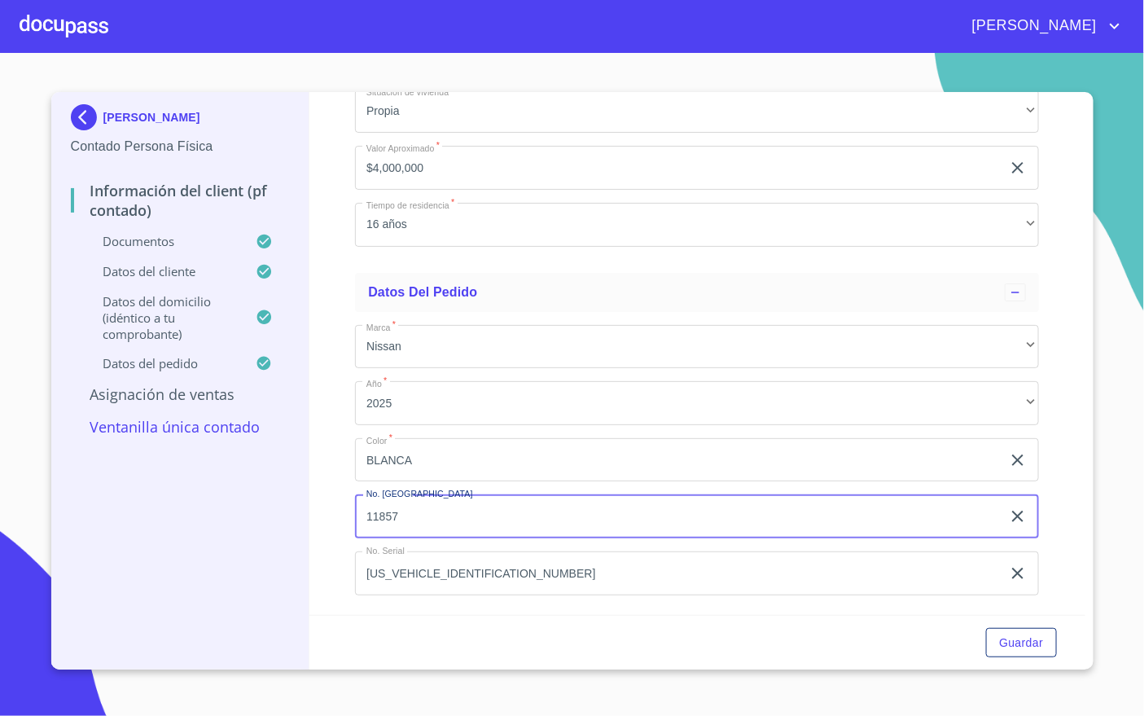
click at [442, 513] on input "11857" at bounding box center [678, 516] width 647 height 44
click at [1038, 630] on button "Guardar" at bounding box center [1021, 643] width 70 height 30
